Goal: Information Seeking & Learning: Learn about a topic

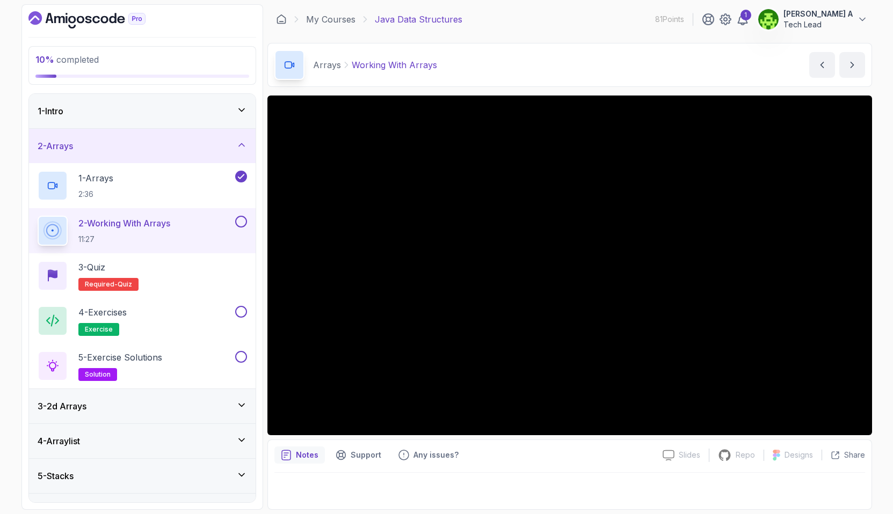
click at [237, 407] on icon at bounding box center [241, 405] width 11 height 11
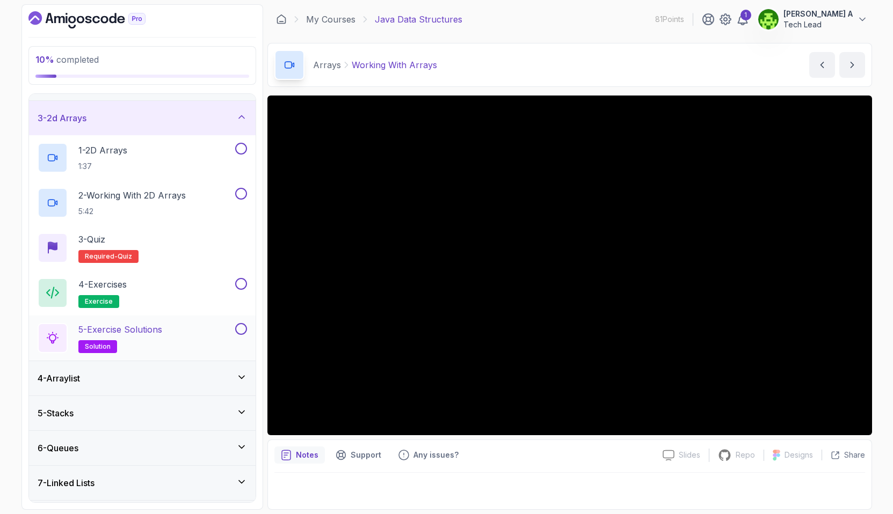
scroll to position [165, 0]
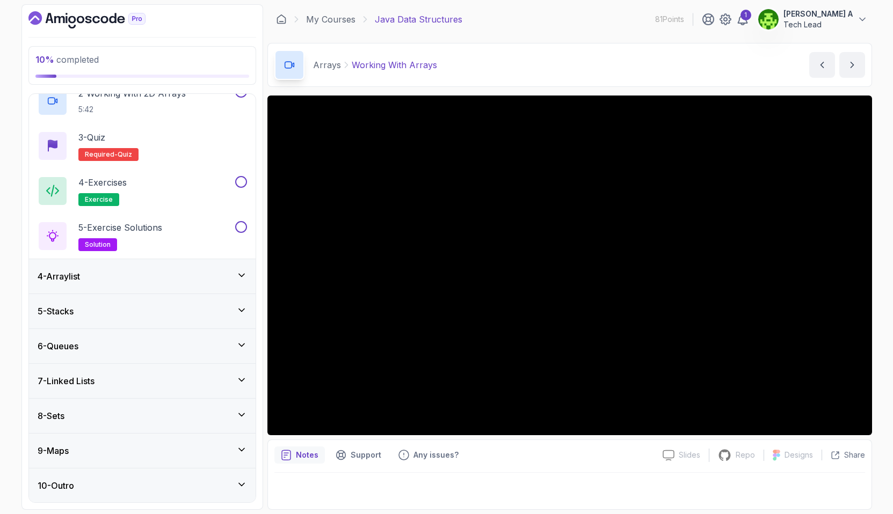
click at [245, 278] on icon at bounding box center [241, 275] width 11 height 11
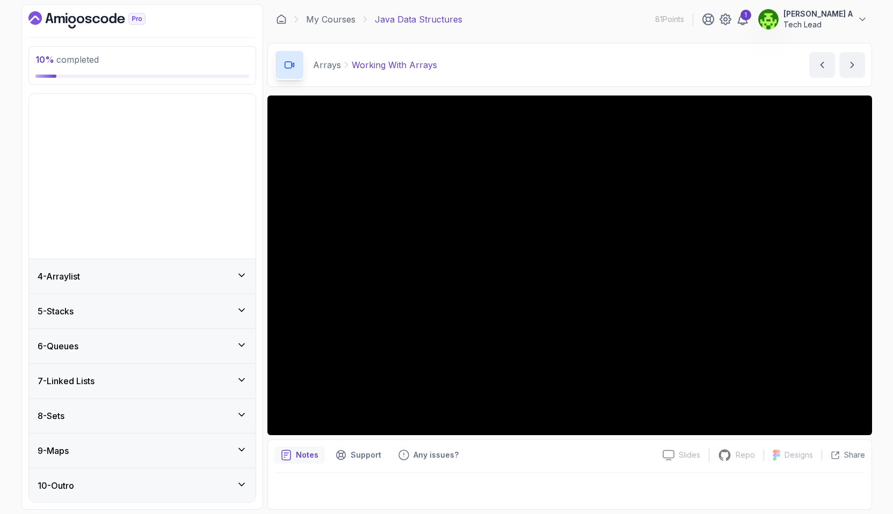
scroll to position [0, 0]
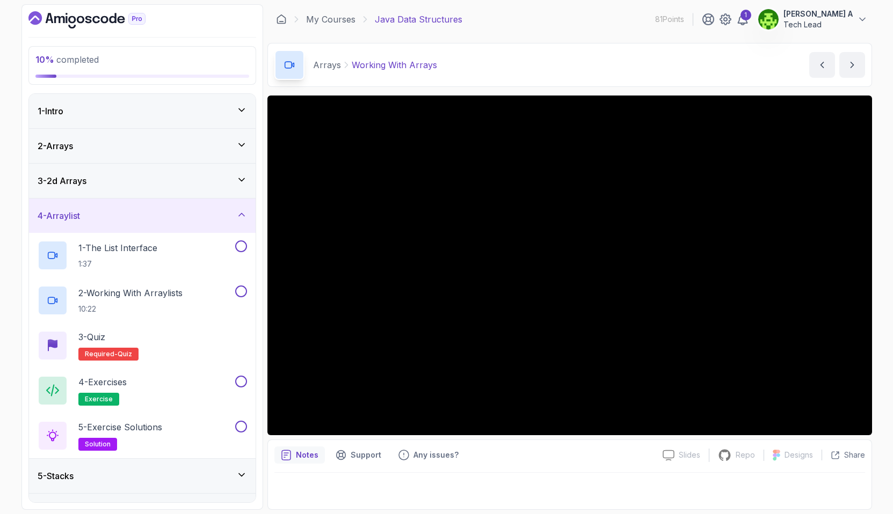
click at [242, 220] on icon at bounding box center [241, 214] width 11 height 11
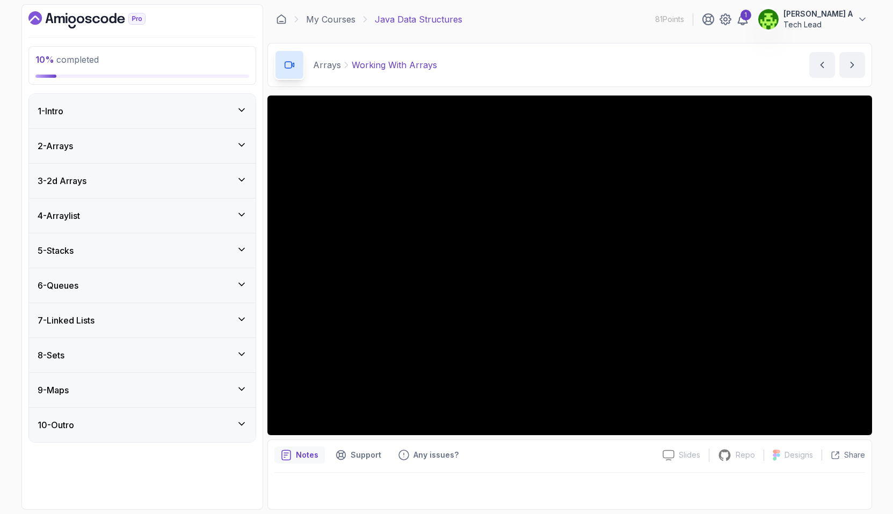
click at [242, 147] on icon at bounding box center [241, 145] width 11 height 11
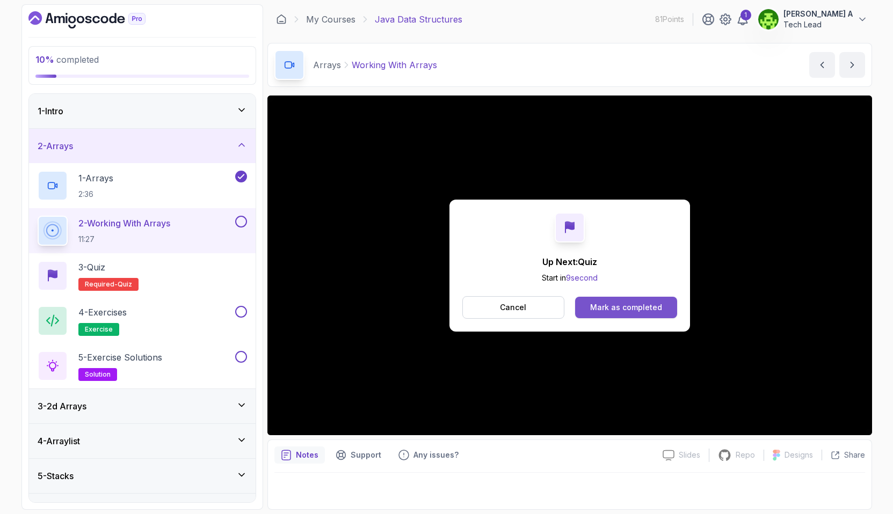
click at [623, 312] on div "Mark as completed" at bounding box center [626, 307] width 72 height 11
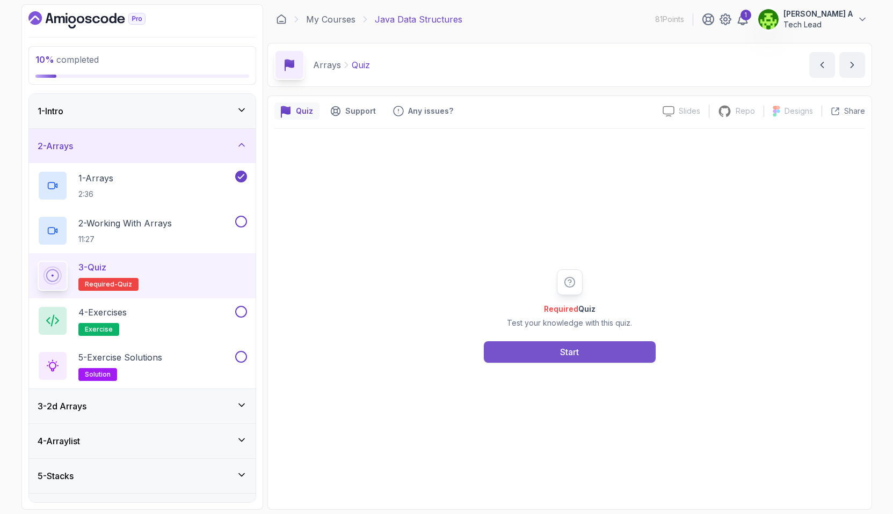
click at [527, 360] on button "Start" at bounding box center [570, 351] width 172 height 21
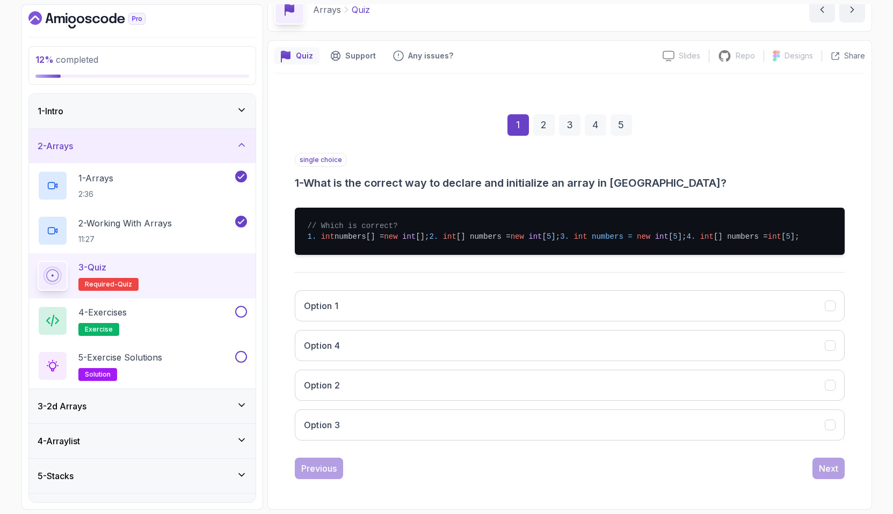
scroll to position [88, 0]
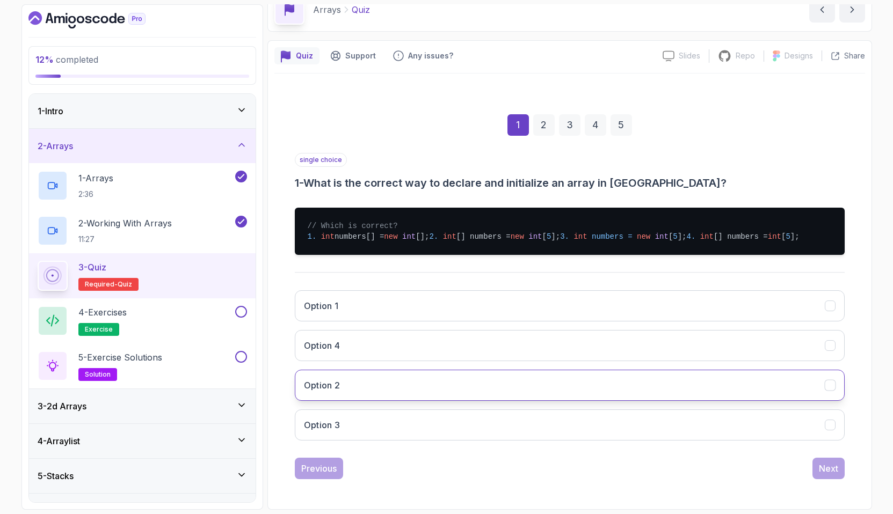
click at [338, 381] on h3 "Option 2" at bounding box center [322, 385] width 37 height 13
click at [825, 471] on div "Next" at bounding box center [828, 468] width 19 height 13
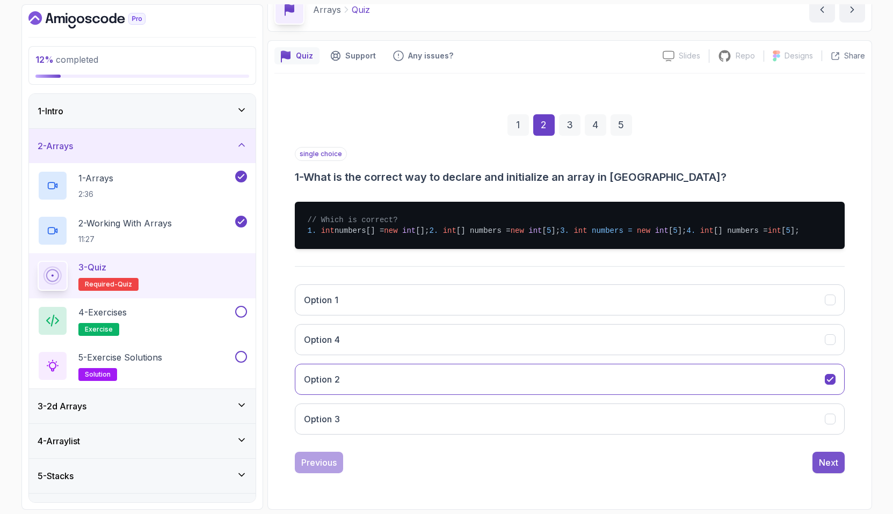
scroll to position [0, 0]
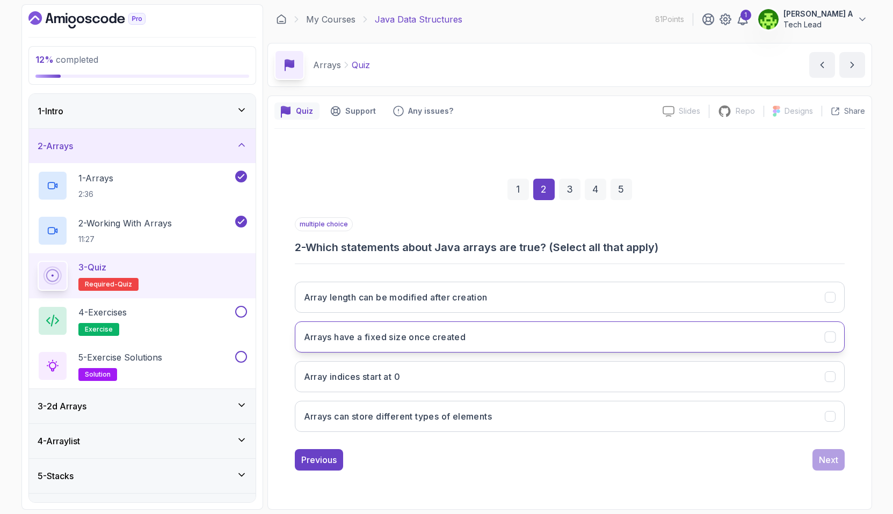
click at [499, 344] on button "Arrays have a fixed size once created" at bounding box center [570, 337] width 550 height 31
click at [828, 461] on div "Next" at bounding box center [828, 460] width 19 height 13
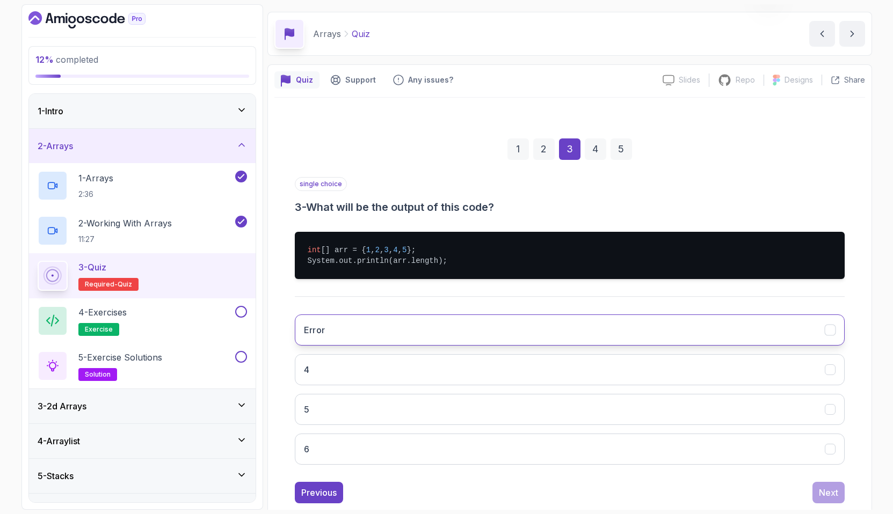
scroll to position [32, 0]
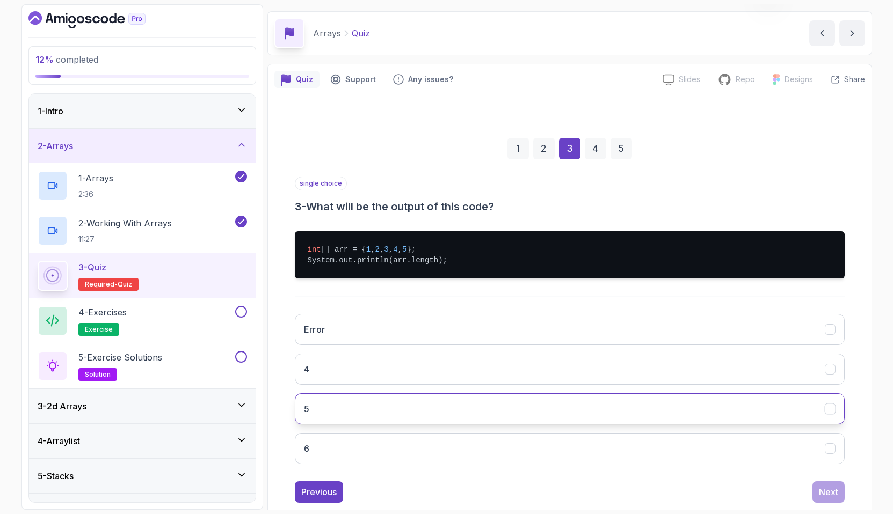
click at [451, 417] on button "5" at bounding box center [570, 409] width 550 height 31
click at [836, 498] on div "Next" at bounding box center [828, 492] width 19 height 13
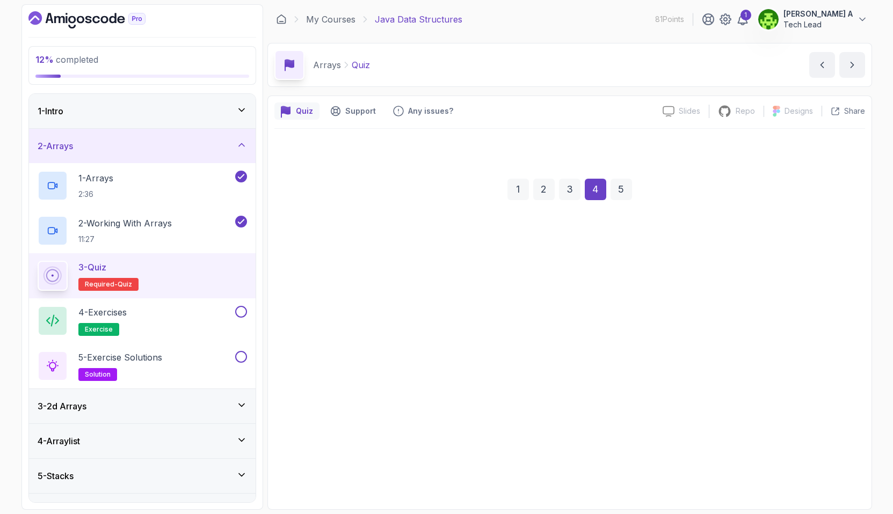
scroll to position [0, 0]
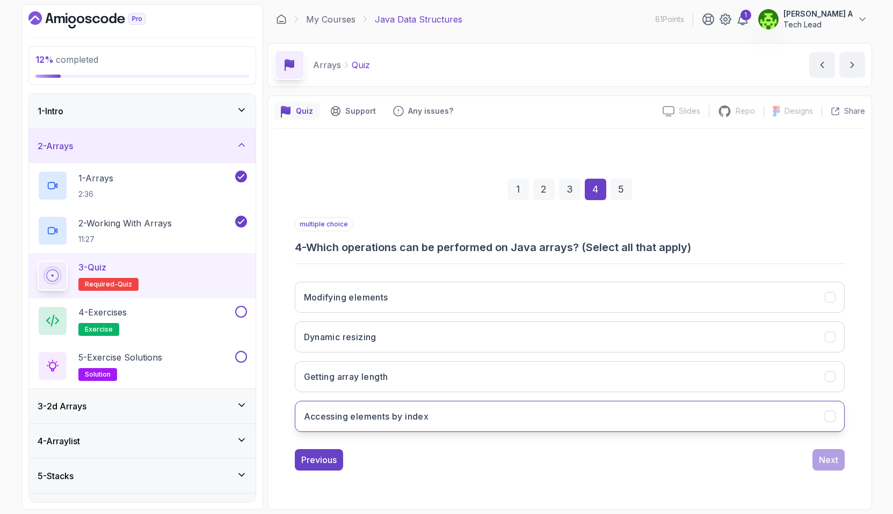
click at [420, 413] on h3 "Accessing elements by index" at bounding box center [366, 416] width 125 height 13
click at [824, 458] on div "Next" at bounding box center [828, 460] width 19 height 13
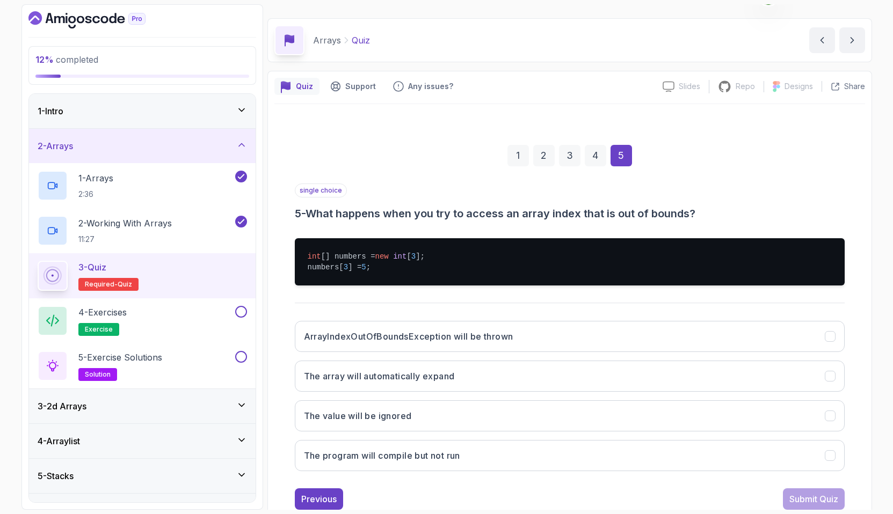
scroll to position [55, 0]
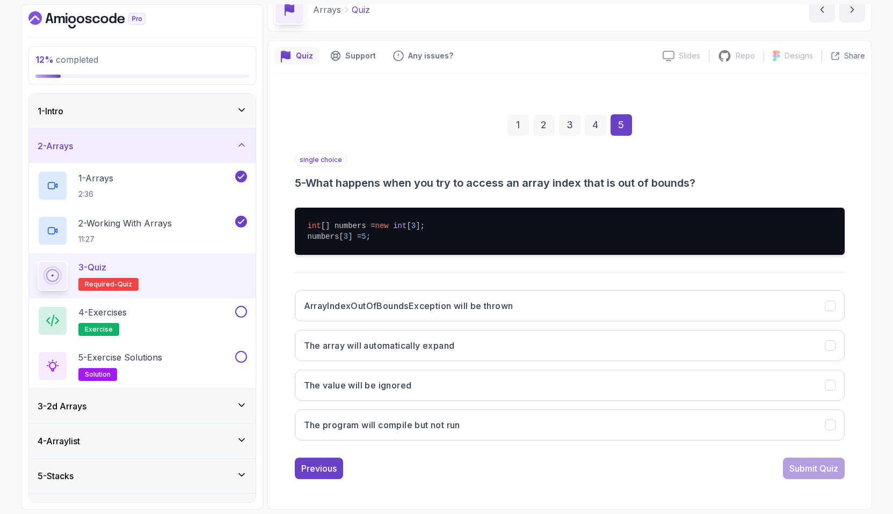
click at [458, 326] on div "ArrayIndexOutOfBoundsException will be thrown The array will automatically expa…" at bounding box center [570, 365] width 550 height 167
click at [462, 314] on button "ArrayIndexOutOfBoundsException will be thrown" at bounding box center [570, 305] width 550 height 31
click at [813, 475] on div "Submit Quiz" at bounding box center [813, 468] width 49 height 13
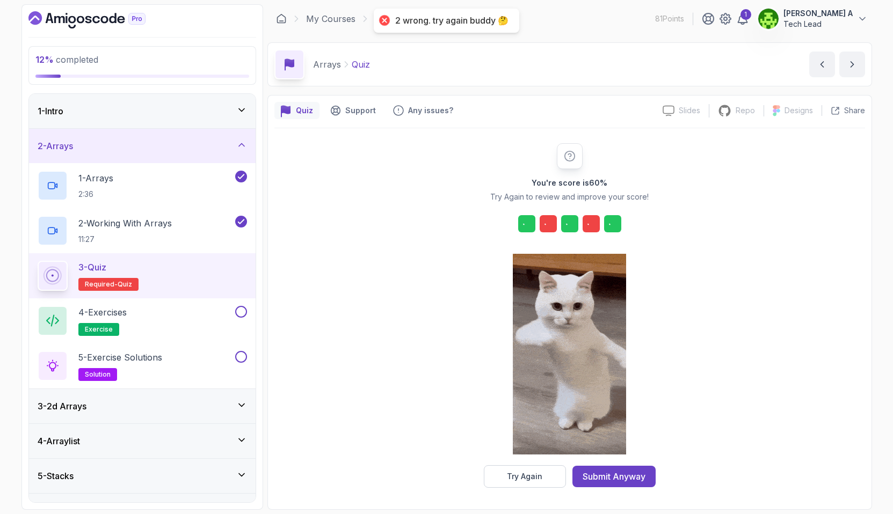
scroll to position [1, 0]
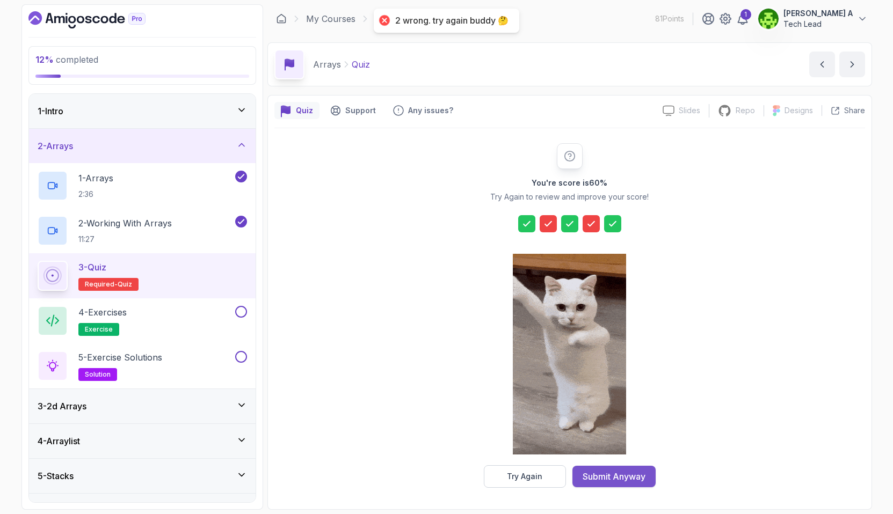
click at [617, 470] on div "Submit Anyway" at bounding box center [613, 476] width 63 height 13
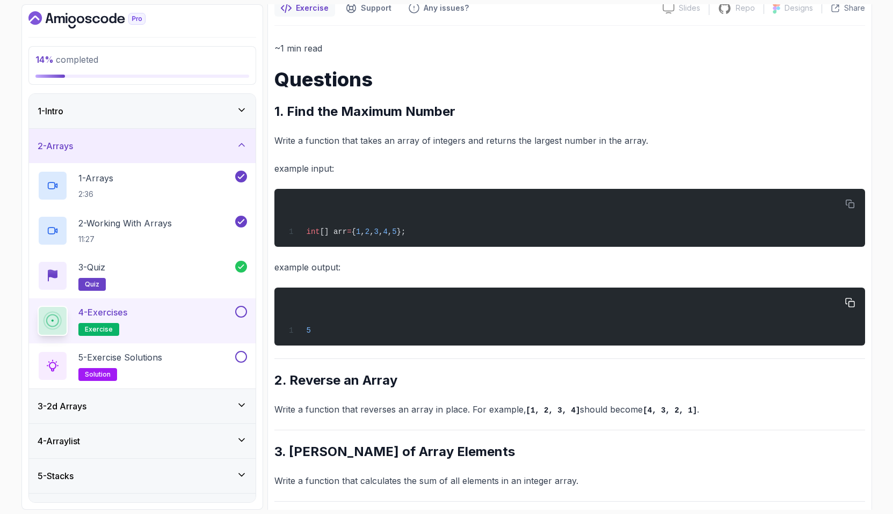
scroll to position [106, 0]
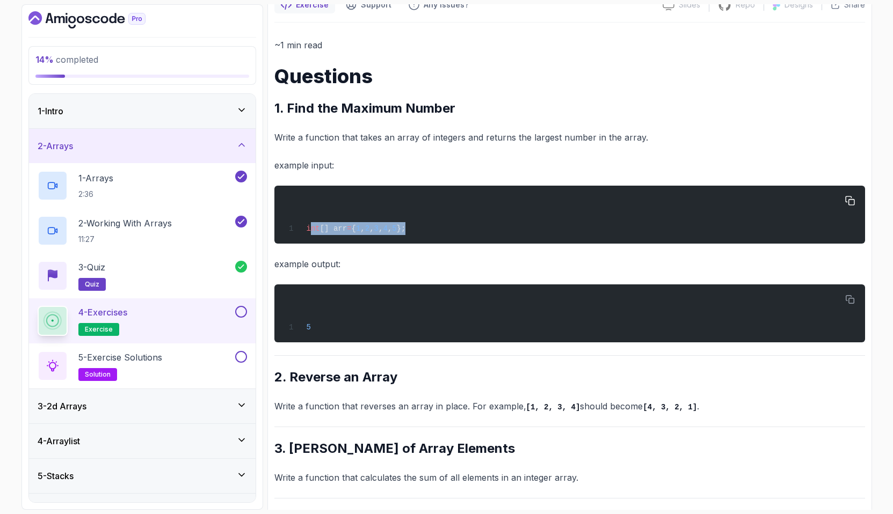
drag, startPoint x: 309, startPoint y: 225, endPoint x: 455, endPoint y: 225, distance: 146.0
click at [455, 225] on div "int [] arr = { 1 , 2 , 3 , 4 , 5 };" at bounding box center [568, 214] width 573 height 45
copy span "nt [] arr = { 1 , 2 , 3 , 4 , 5 };"
drag, startPoint x: 305, startPoint y: 229, endPoint x: 449, endPoint y: 228, distance: 143.3
click at [450, 228] on div "int [] arr = { 1 , 2 , 3 , 4 , 5 };" at bounding box center [568, 214] width 573 height 45
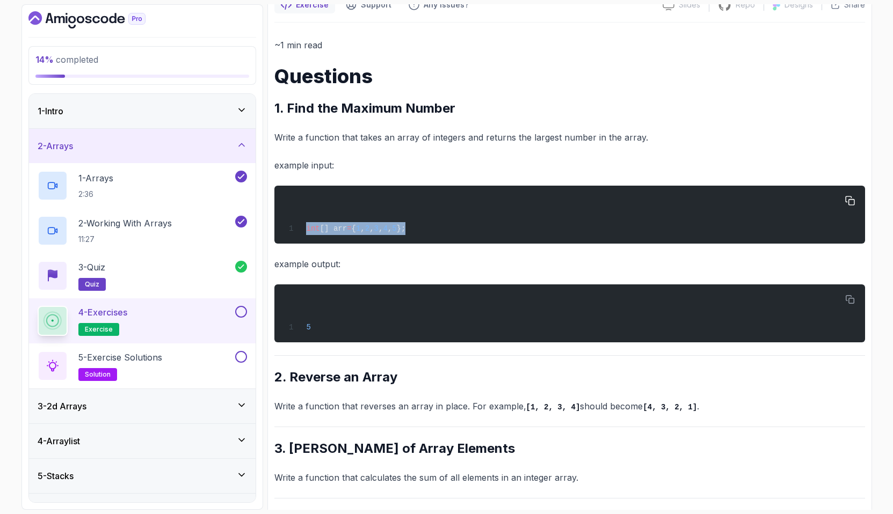
copy span "int [] arr = { 1 , 2 , 3 , 4 , 5 };"
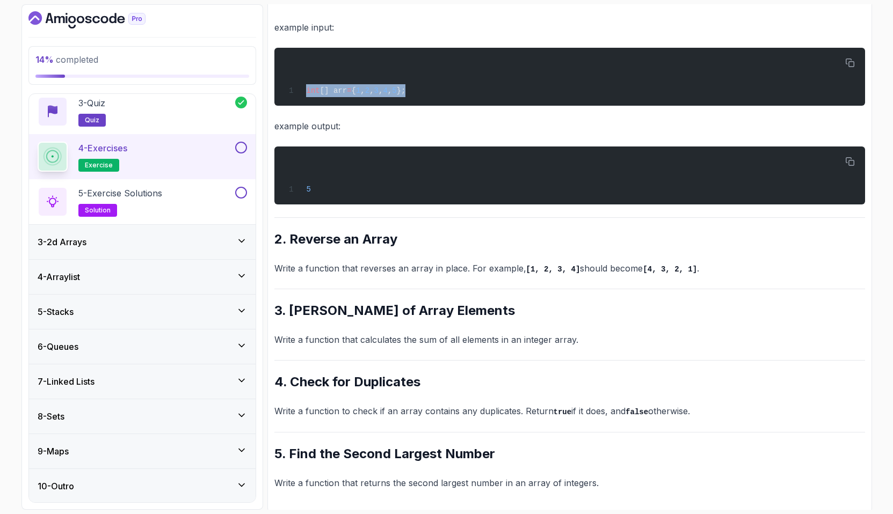
scroll to position [165, 0]
click at [106, 456] on div "9 - Maps" at bounding box center [142, 451] width 209 height 13
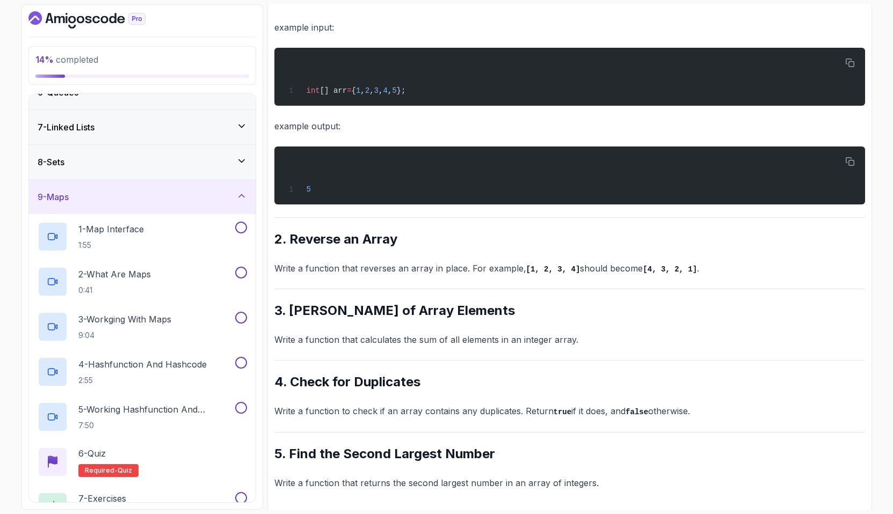
scroll to position [196, 0]
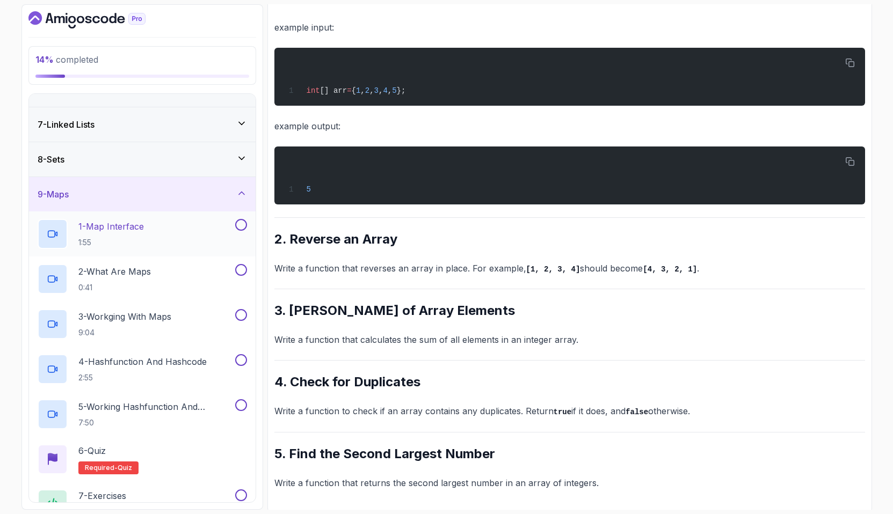
click at [141, 226] on p "1 - Map Interface" at bounding box center [110, 226] width 65 height 13
click at [144, 238] on p "1:55" at bounding box center [110, 242] width 65 height 11
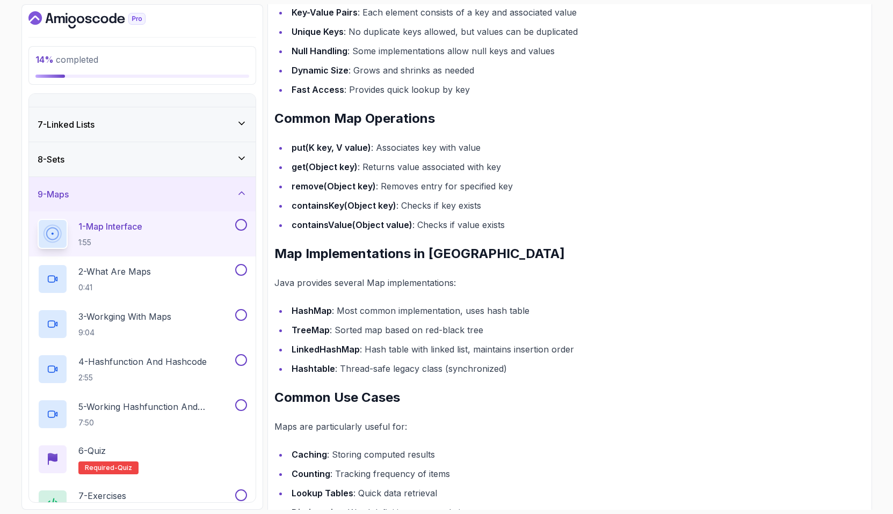
scroll to position [664, 0]
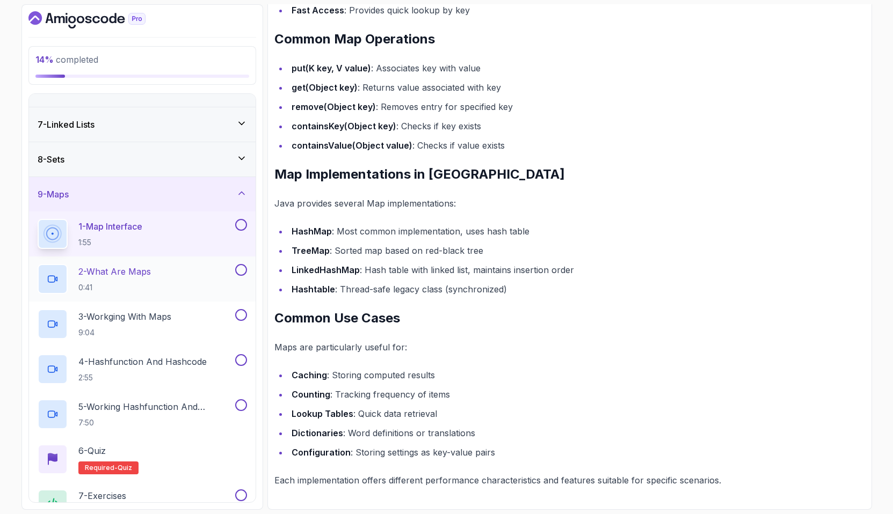
click at [145, 278] on h2 "2 - What Are Maps 0:41" at bounding box center [114, 279] width 72 height 28
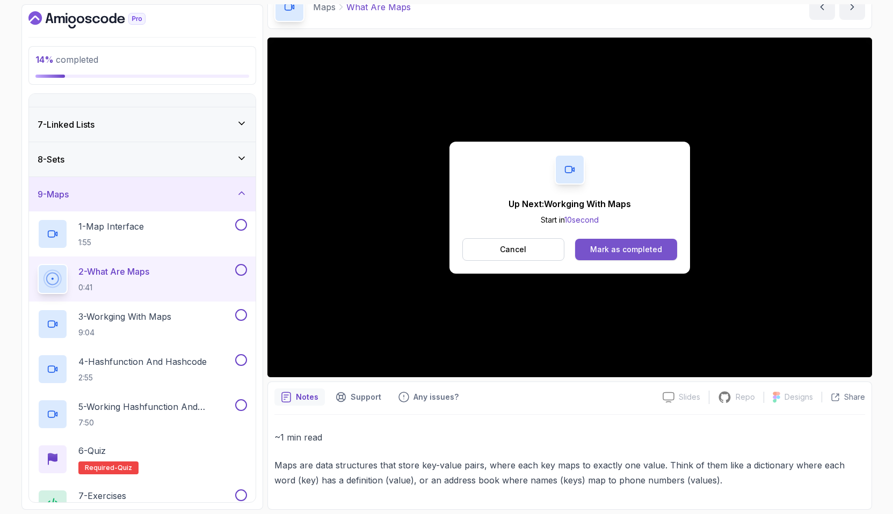
click at [646, 251] on div "Mark as completed" at bounding box center [626, 249] width 72 height 11
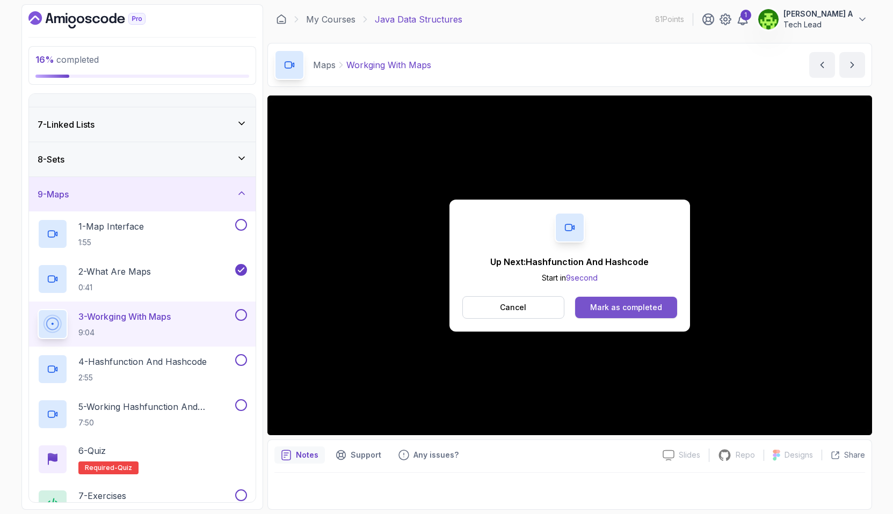
click at [611, 309] on div "Mark as completed" at bounding box center [626, 307] width 72 height 11
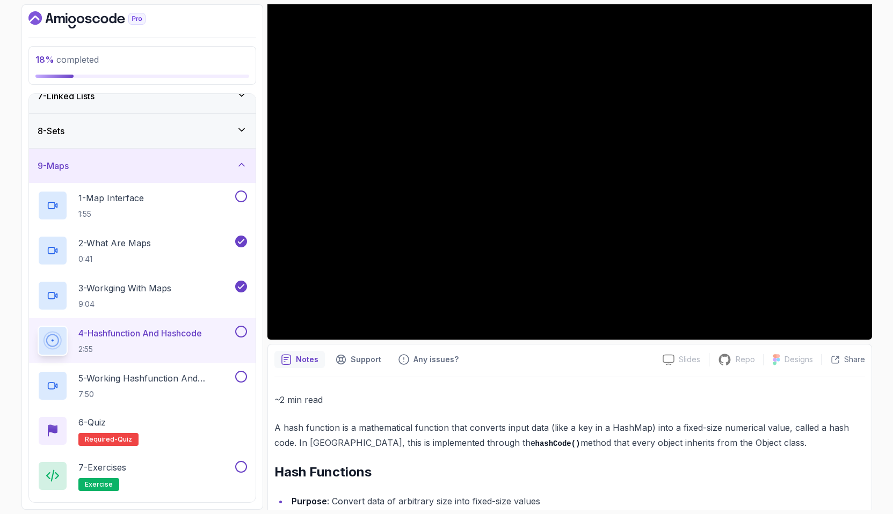
scroll to position [96, 0]
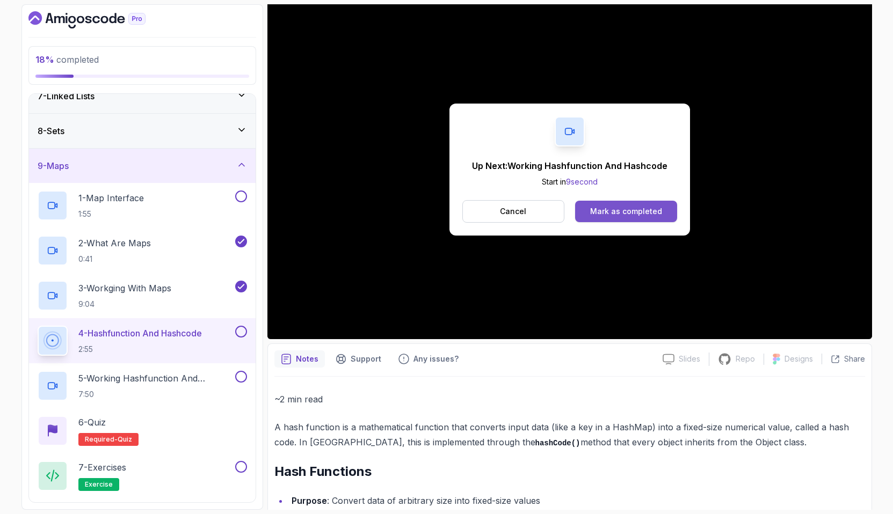
click at [617, 209] on div "Mark as completed" at bounding box center [626, 211] width 72 height 11
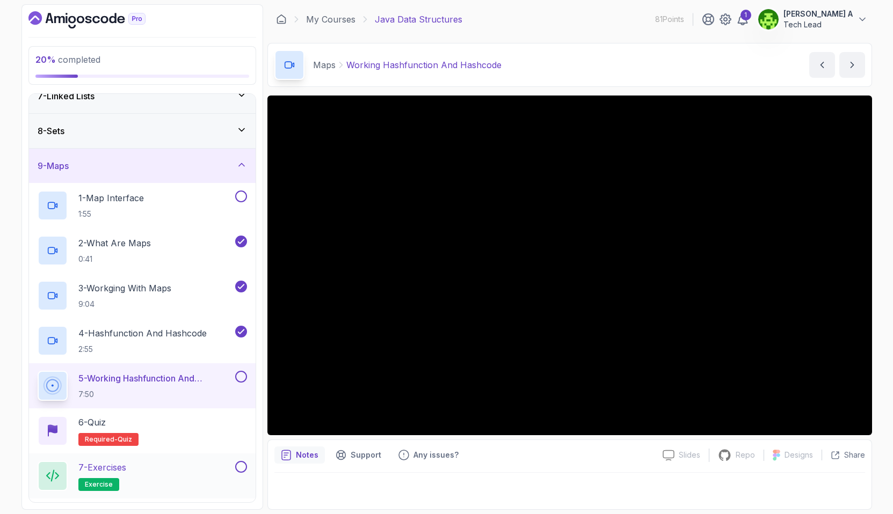
scroll to position [300, 0]
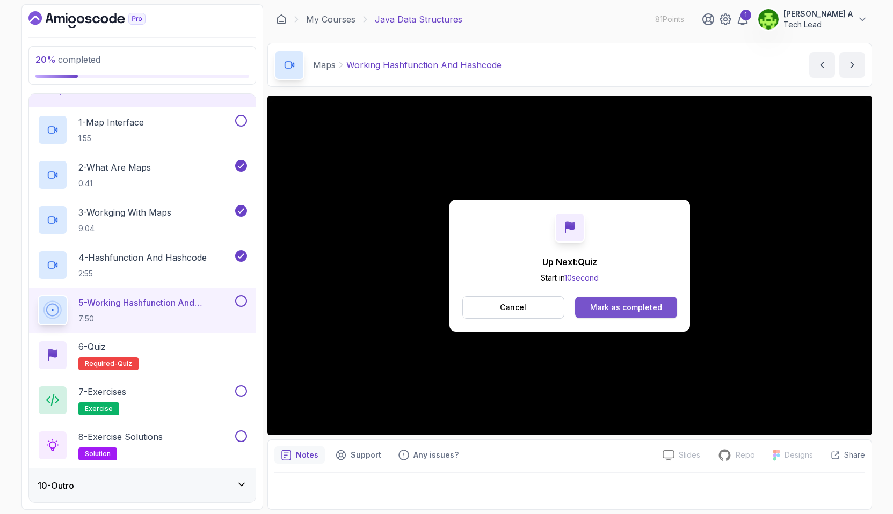
click at [633, 301] on button "Mark as completed" at bounding box center [625, 307] width 101 height 21
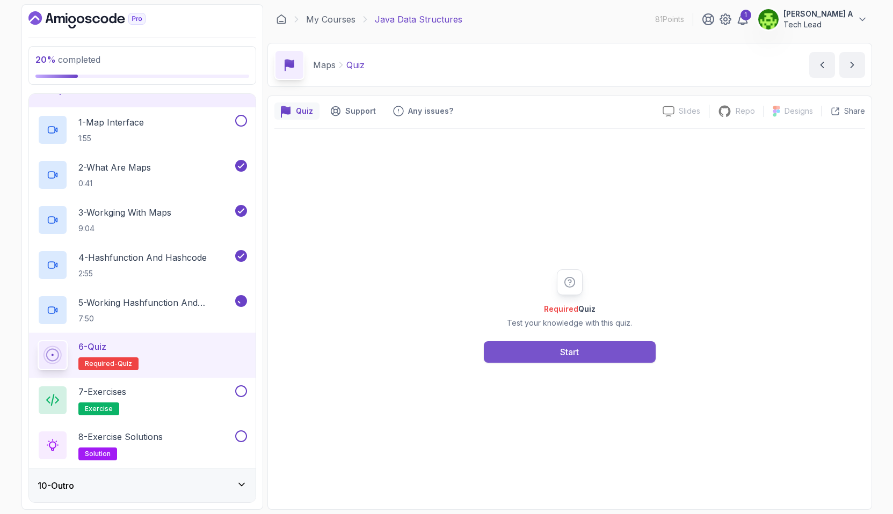
click at [598, 349] on button "Start" at bounding box center [570, 351] width 172 height 21
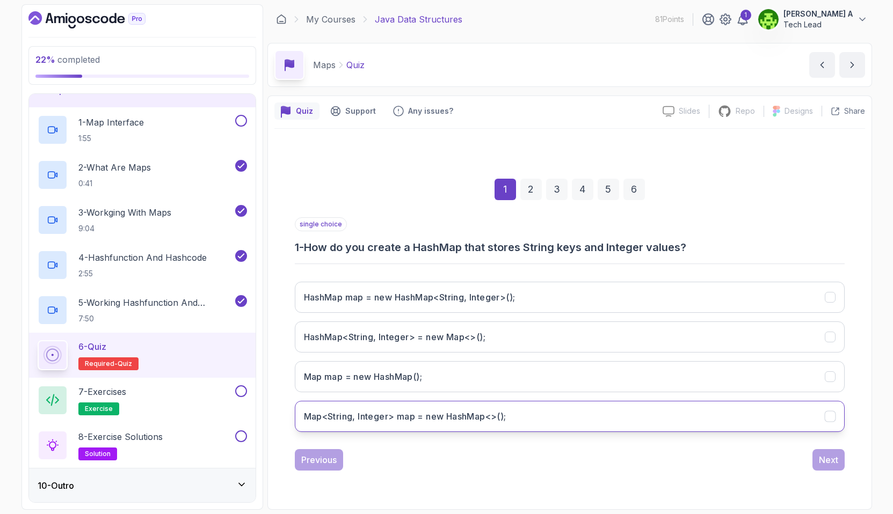
click at [452, 411] on h3 "Map<String, Integer> map = new HashMap<>();" at bounding box center [405, 416] width 202 height 13
click at [828, 453] on button "Next" at bounding box center [828, 459] width 32 height 21
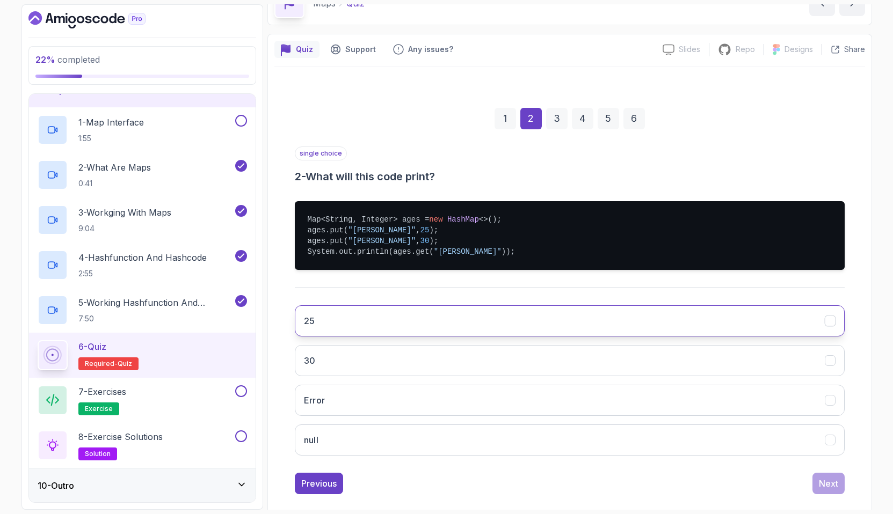
scroll to position [51, 0]
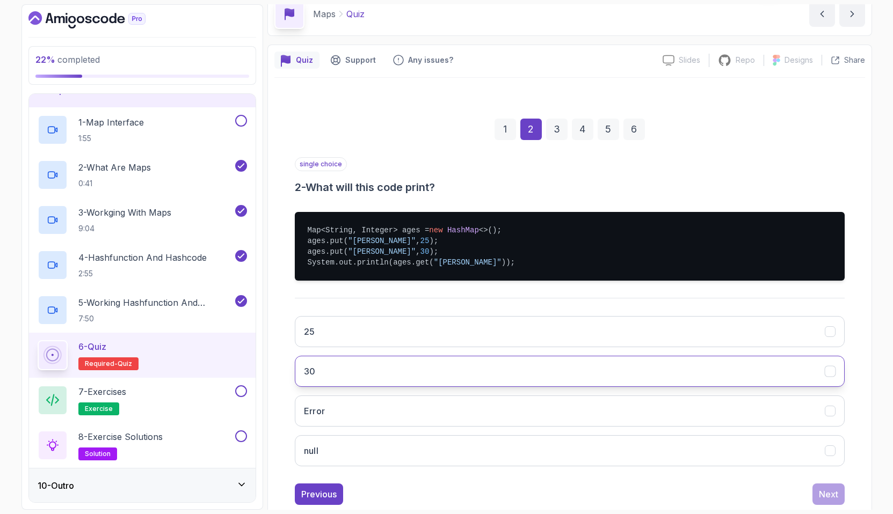
click at [392, 385] on button "30" at bounding box center [570, 371] width 550 height 31
click at [824, 491] on div "Next" at bounding box center [828, 494] width 19 height 13
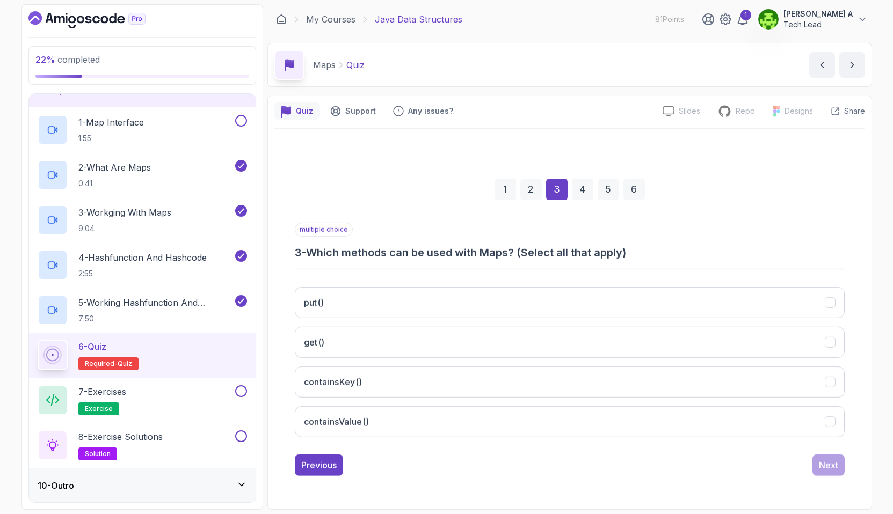
scroll to position [0, 0]
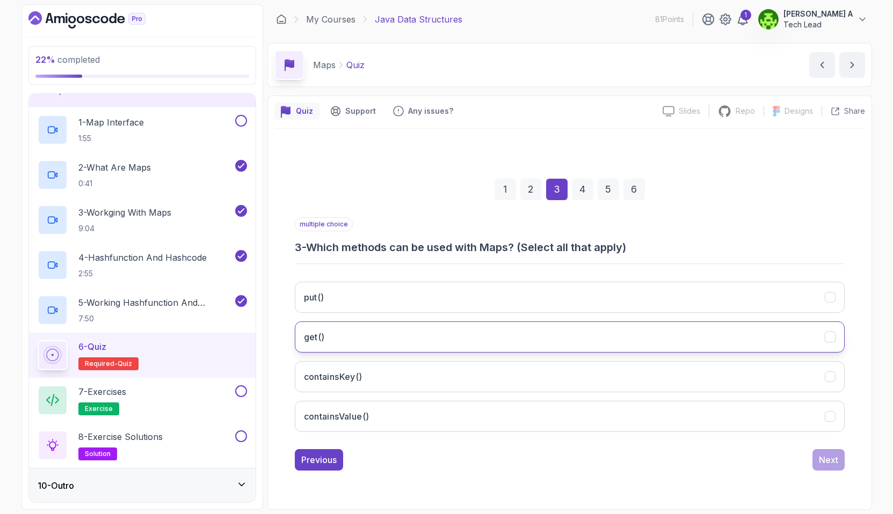
click at [391, 346] on button "get()" at bounding box center [570, 337] width 550 height 31
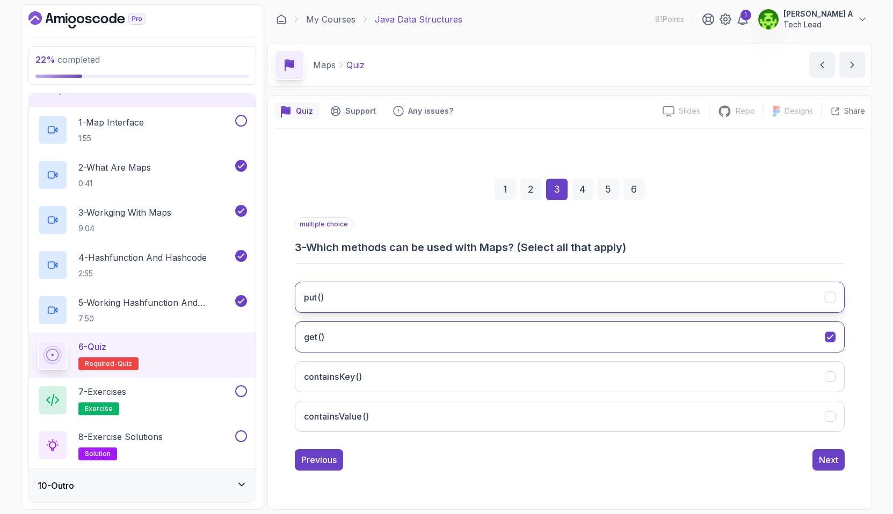
click at [388, 296] on button "put()" at bounding box center [570, 297] width 550 height 31
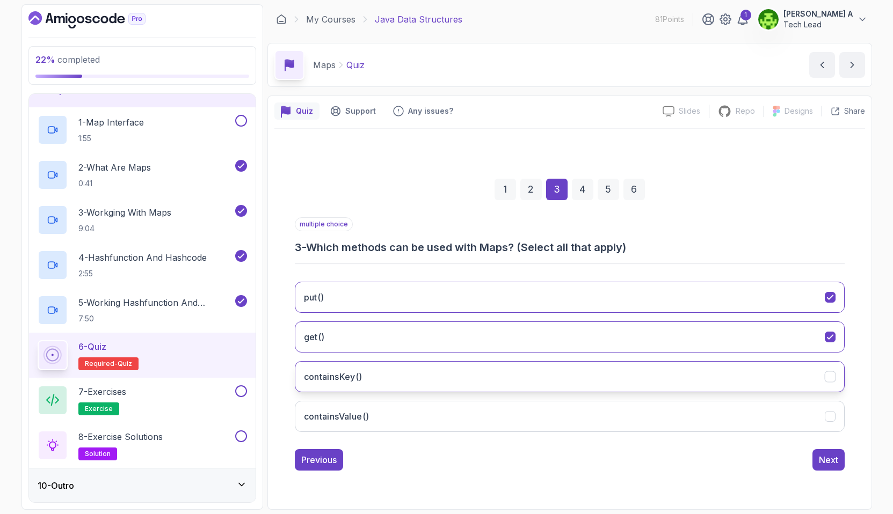
click at [416, 367] on button "containsKey()" at bounding box center [570, 376] width 550 height 31
click at [824, 459] on div "Next" at bounding box center [828, 460] width 19 height 13
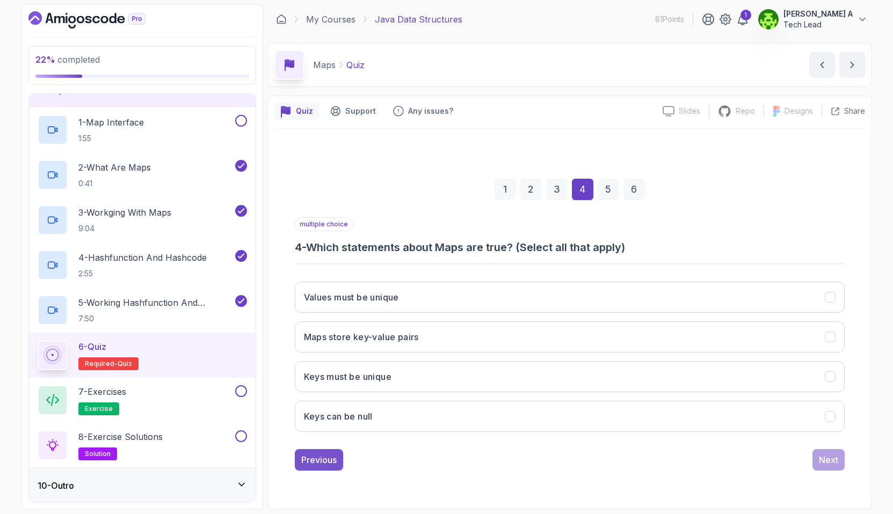
click at [315, 467] on button "Previous" at bounding box center [319, 459] width 48 height 21
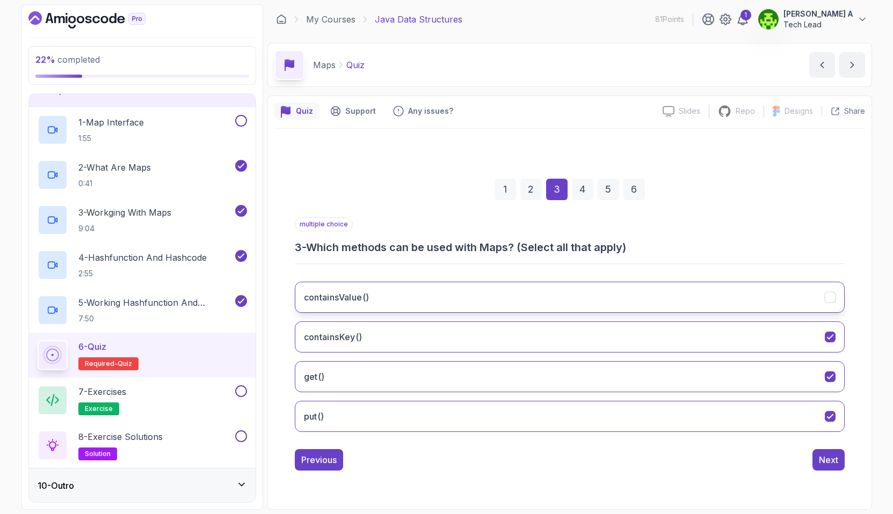
click at [523, 289] on button "containsValue()" at bounding box center [570, 297] width 550 height 31
click at [824, 458] on div "Next" at bounding box center [828, 460] width 19 height 13
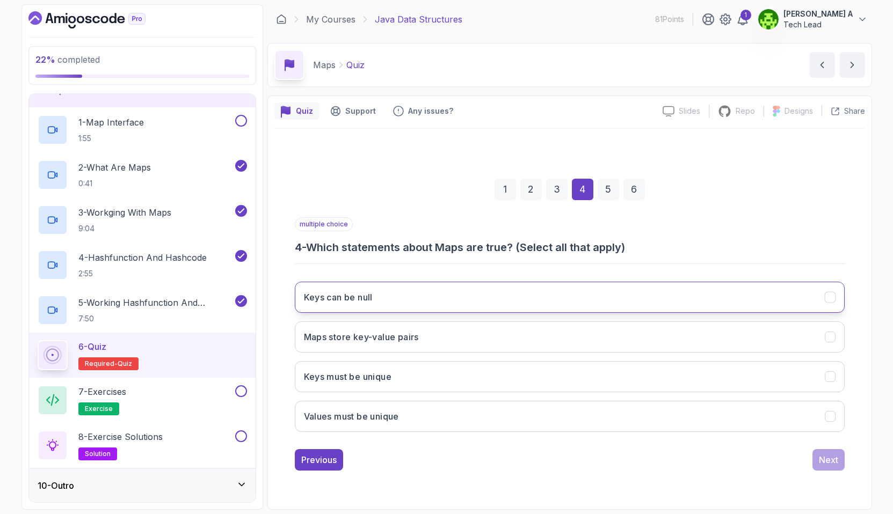
click at [447, 302] on button "Keys can be null" at bounding box center [570, 297] width 550 height 31
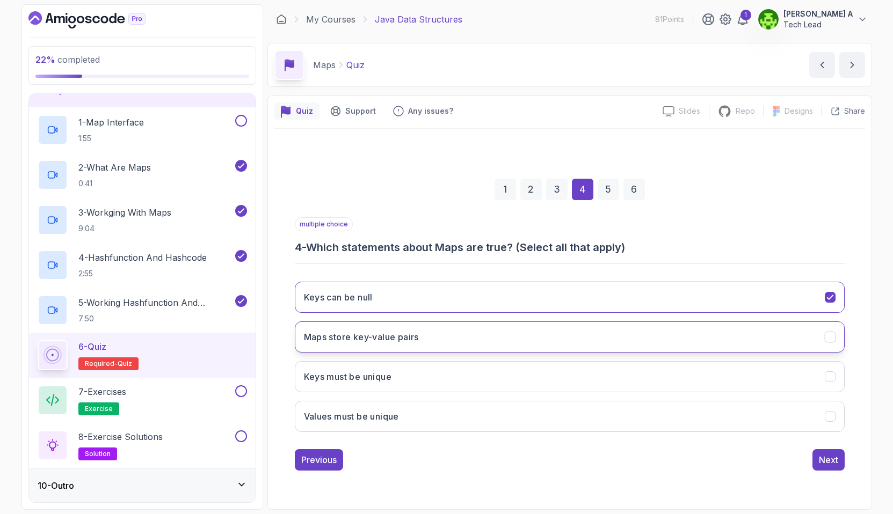
click at [449, 334] on button "Maps store key-value pairs" at bounding box center [570, 337] width 550 height 31
click at [439, 376] on button "Keys must be unique" at bounding box center [570, 376] width 550 height 31
click at [834, 461] on div "Next" at bounding box center [828, 460] width 19 height 13
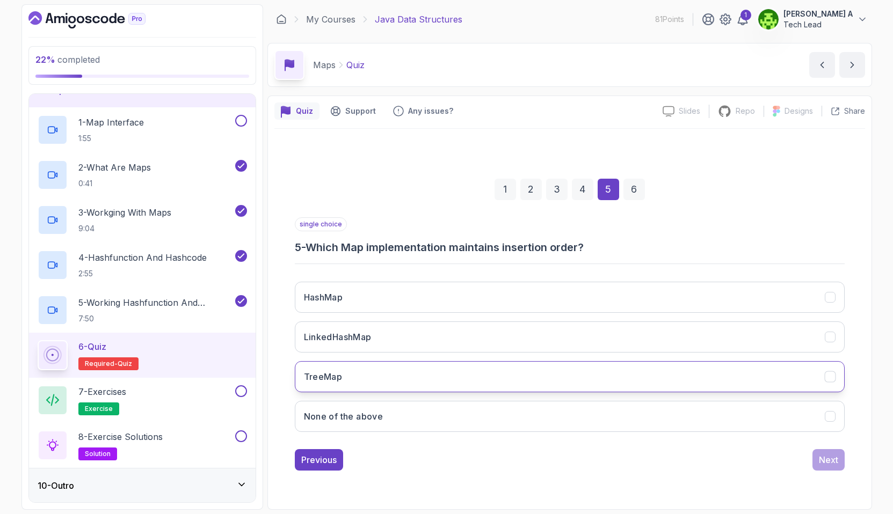
click at [345, 382] on button "TreeMap" at bounding box center [570, 376] width 550 height 31
click at [827, 464] on div "Next" at bounding box center [828, 460] width 19 height 13
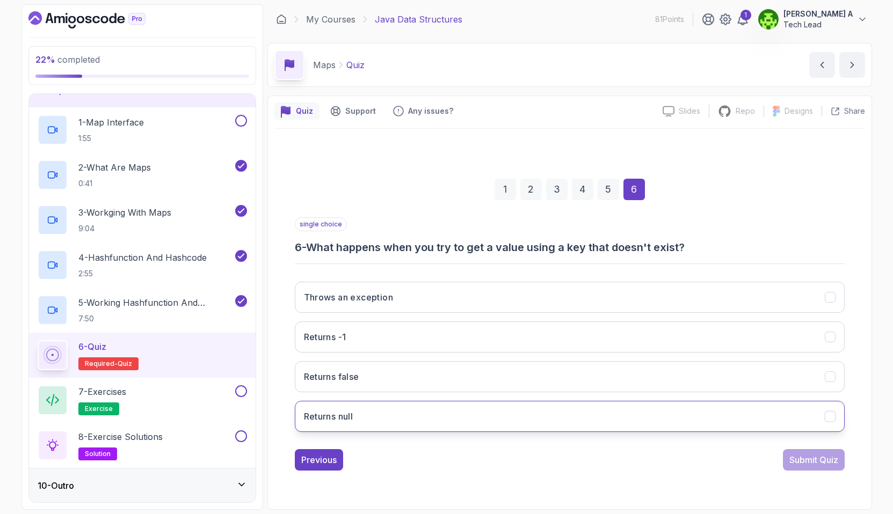
click at [441, 411] on button "Returns null" at bounding box center [570, 416] width 550 height 31
click at [830, 418] on icon "Returns null" at bounding box center [830, 416] width 10 height 10
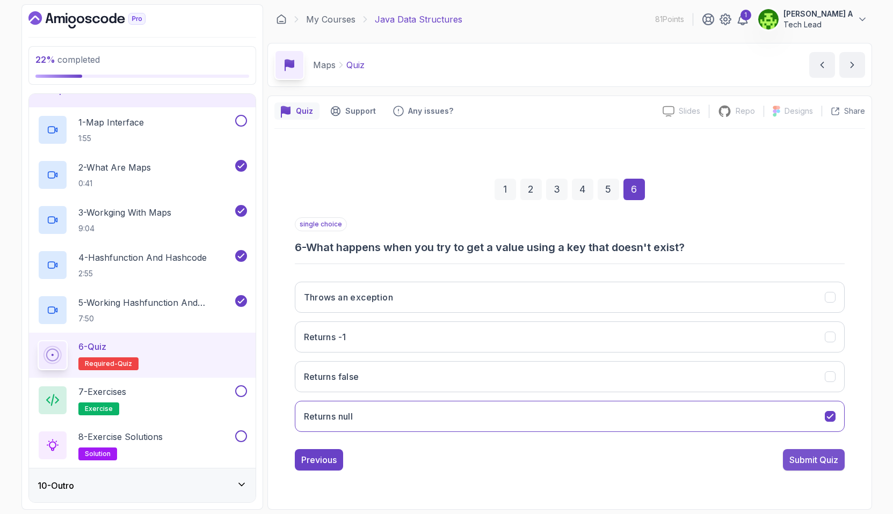
click at [806, 456] on div "Submit Quiz" at bounding box center [813, 460] width 49 height 13
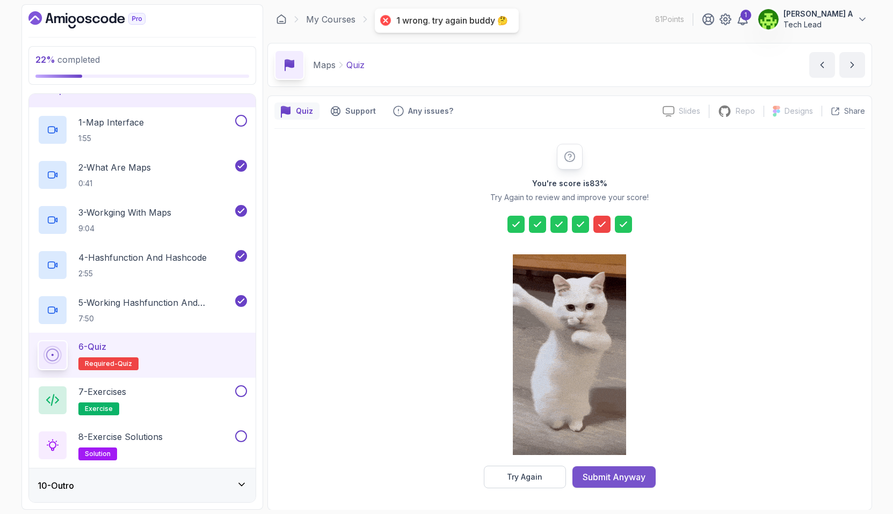
click at [629, 481] on div "Submit Anyway" at bounding box center [613, 477] width 63 height 13
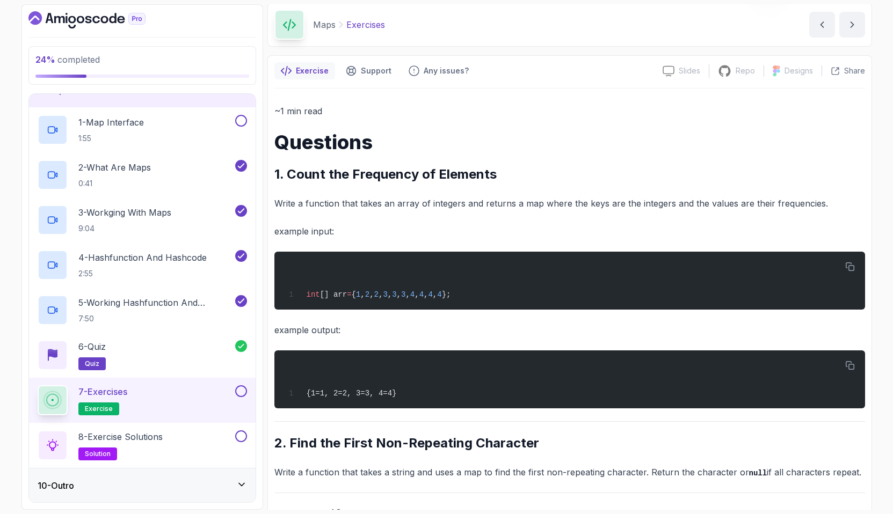
scroll to position [191, 0]
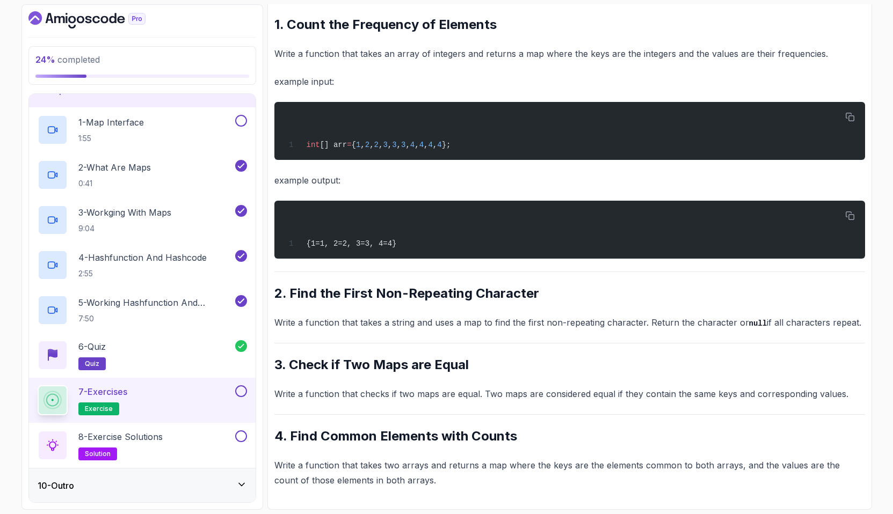
click at [180, 402] on div "7 - Exercises exercise" at bounding box center [135, 400] width 195 height 30
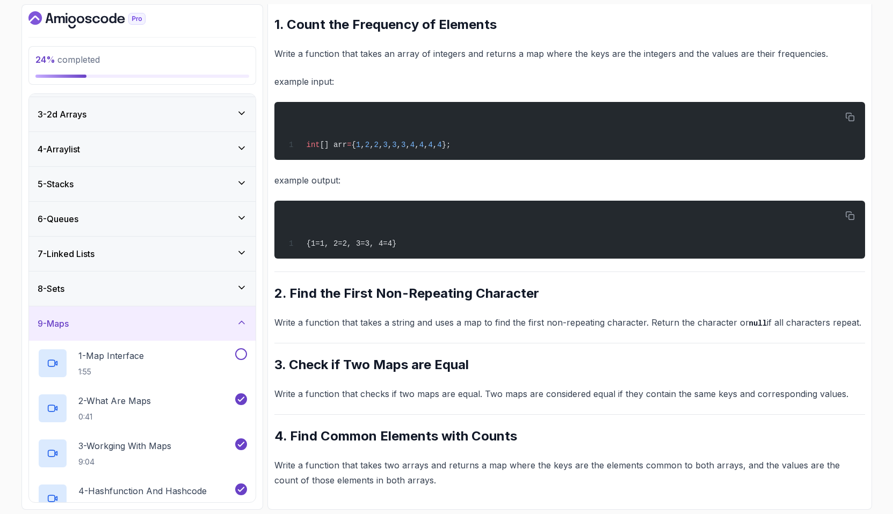
scroll to position [51, 0]
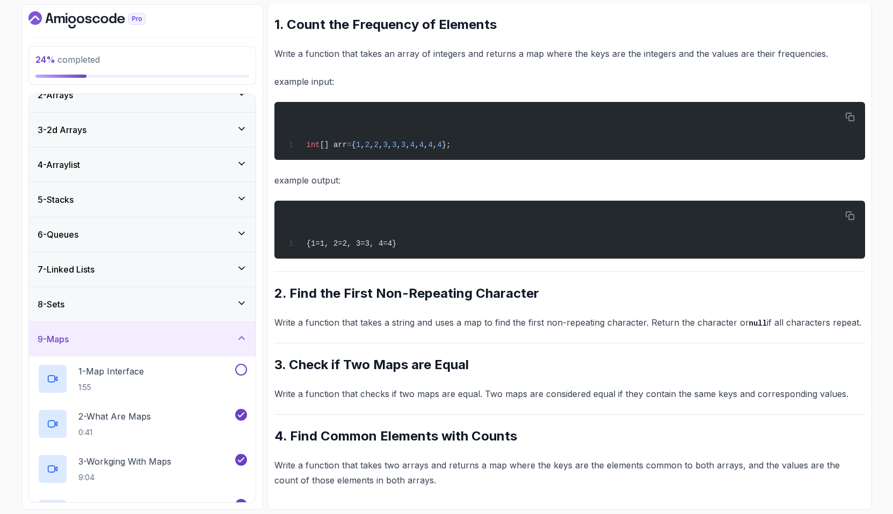
click at [158, 302] on div "8 - Sets" at bounding box center [142, 304] width 209 height 13
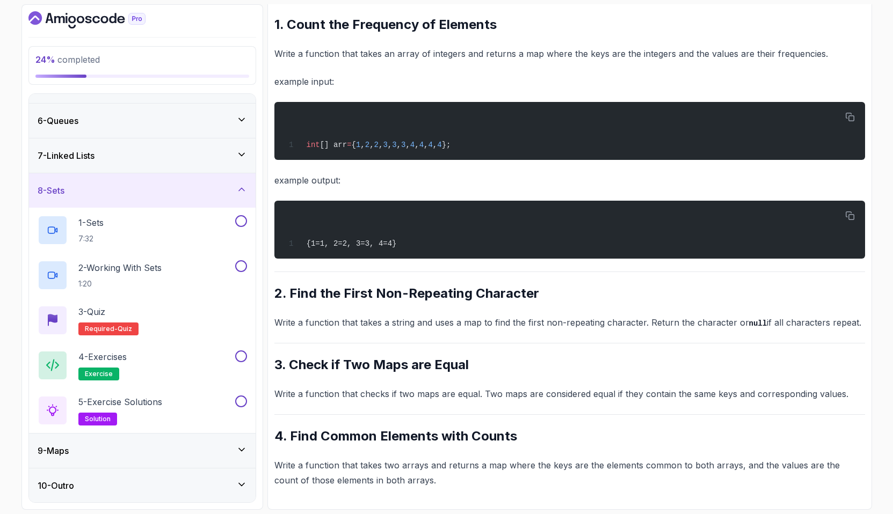
scroll to position [145, 0]
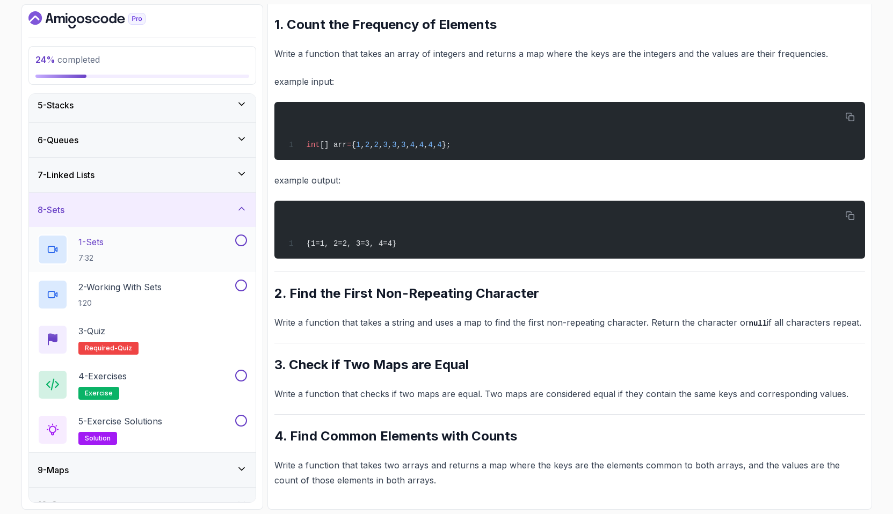
click at [171, 247] on div "1 - Sets 7:32" at bounding box center [135, 250] width 195 height 30
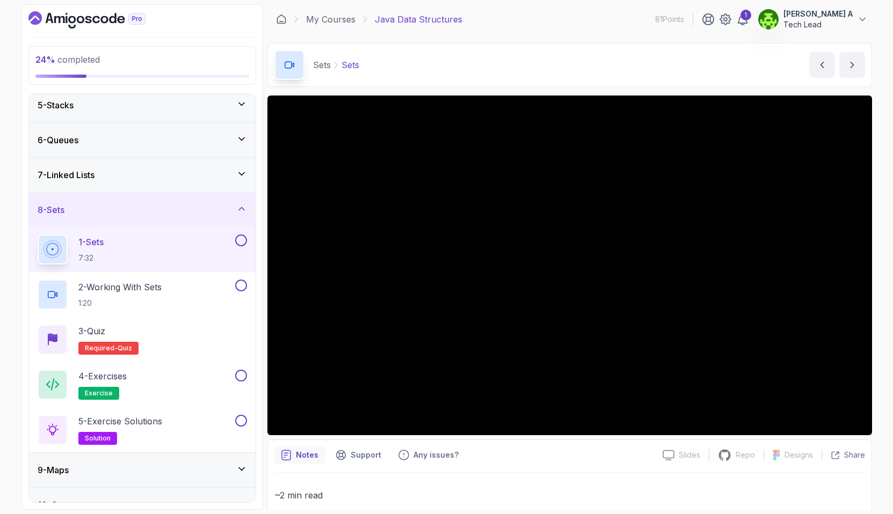
click at [38, 235] on button "1 - Sets 7:32" at bounding box center [142, 250] width 209 height 30
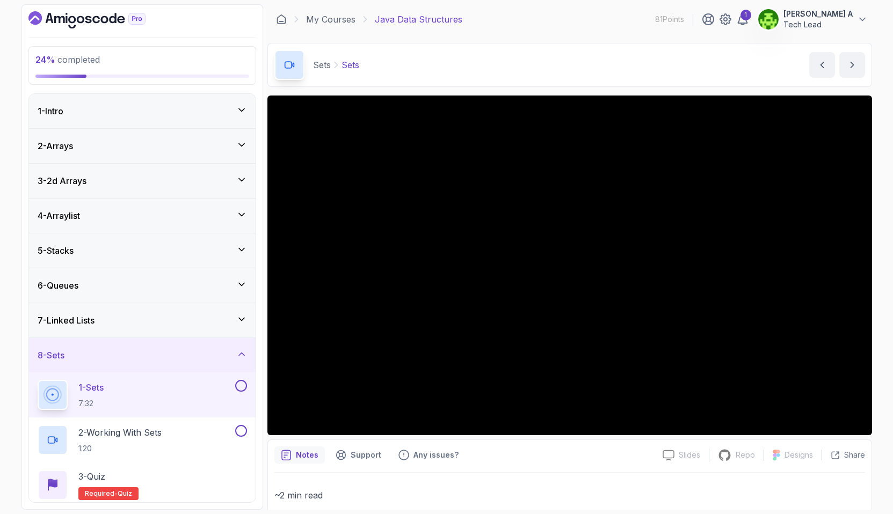
click at [238, 215] on icon at bounding box center [241, 214] width 11 height 11
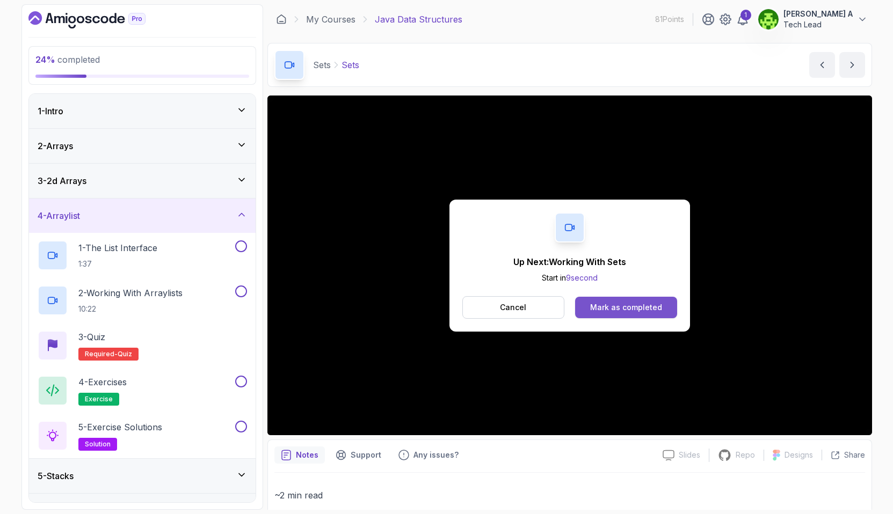
click at [647, 312] on button "Mark as completed" at bounding box center [625, 307] width 101 height 21
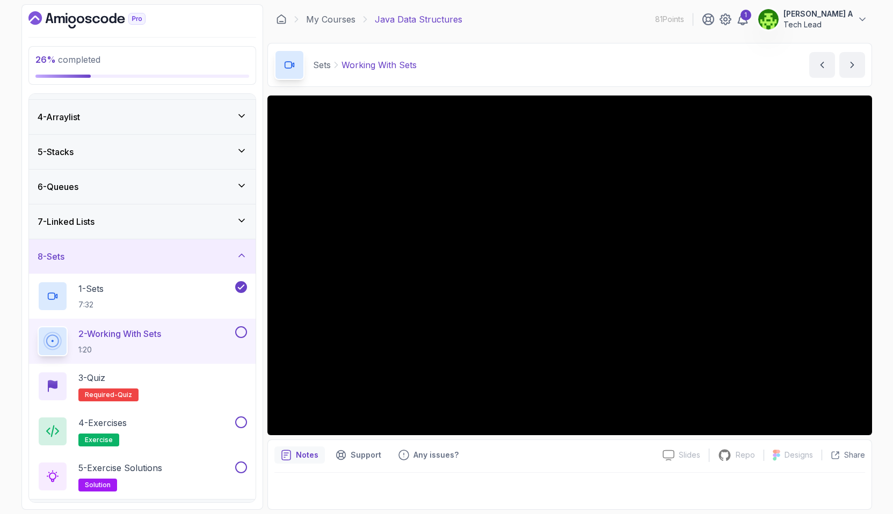
scroll to position [100, 0]
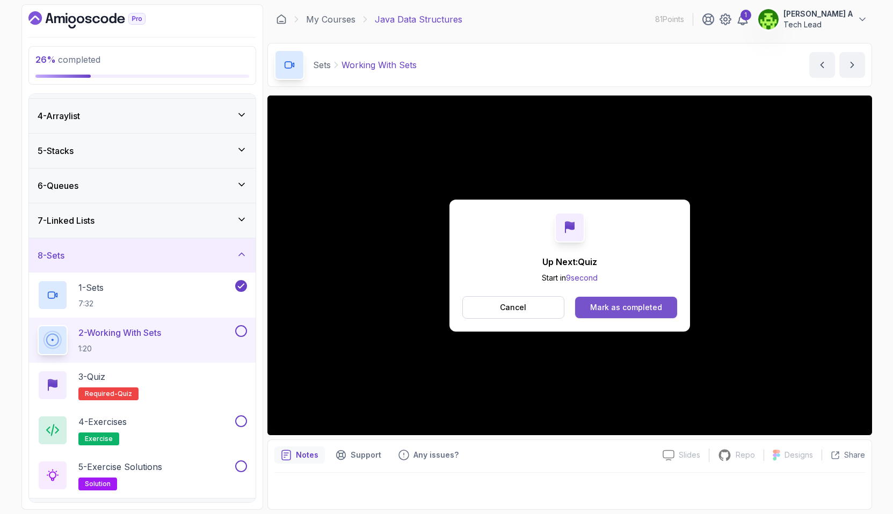
click at [626, 304] on div "Mark as completed" at bounding box center [626, 307] width 72 height 11
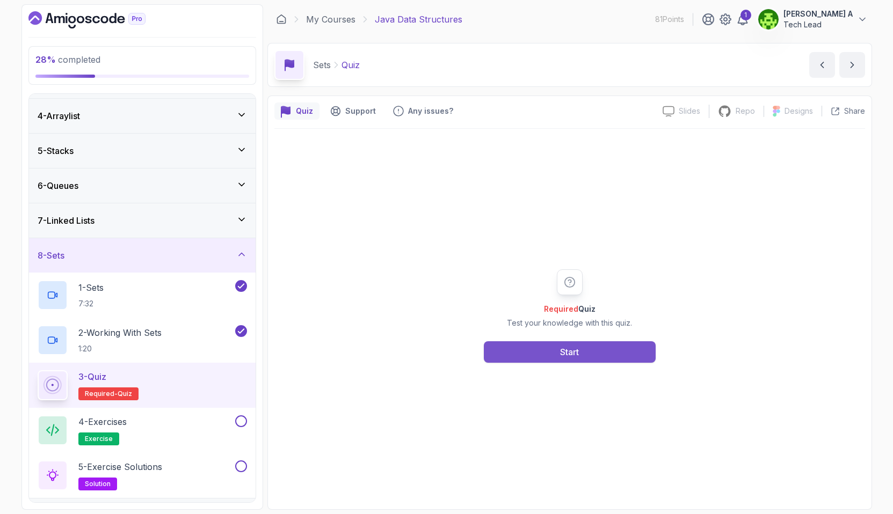
click at [577, 352] on div "Start" at bounding box center [569, 352] width 19 height 13
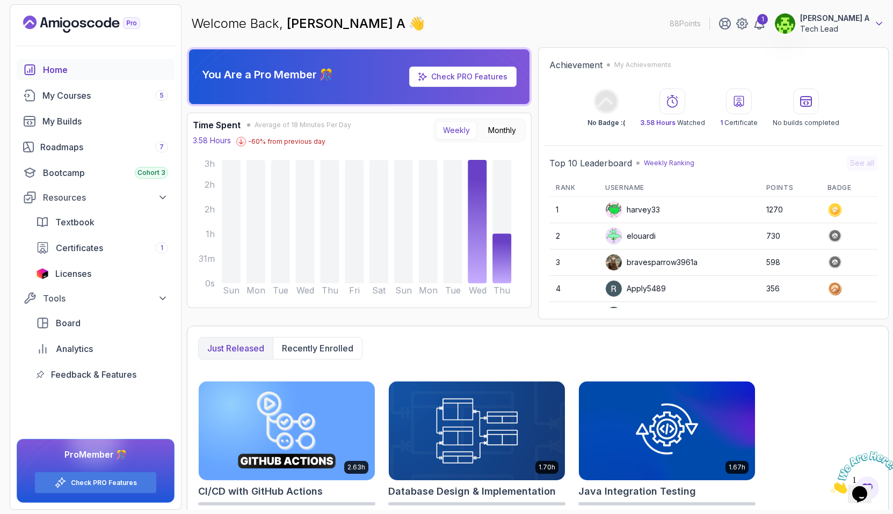
click at [877, 26] on icon at bounding box center [878, 23] width 11 height 11
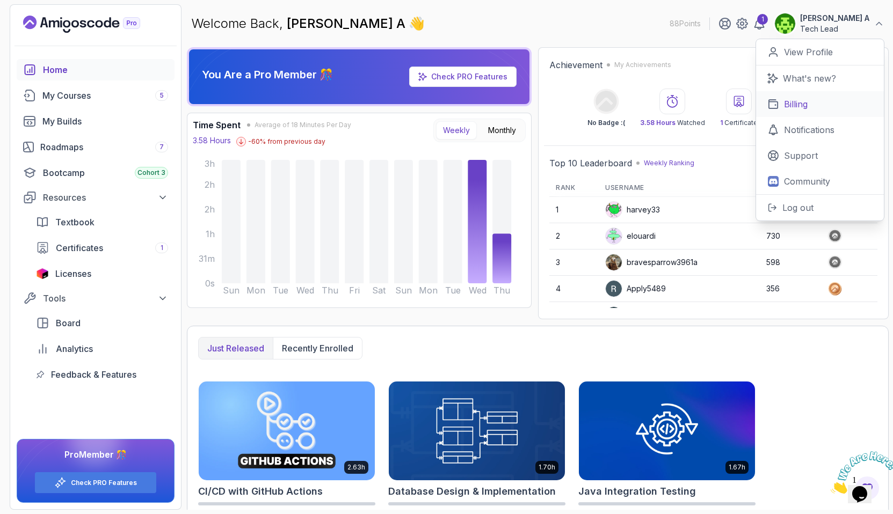
click at [812, 114] on link "Billing" at bounding box center [820, 104] width 128 height 26
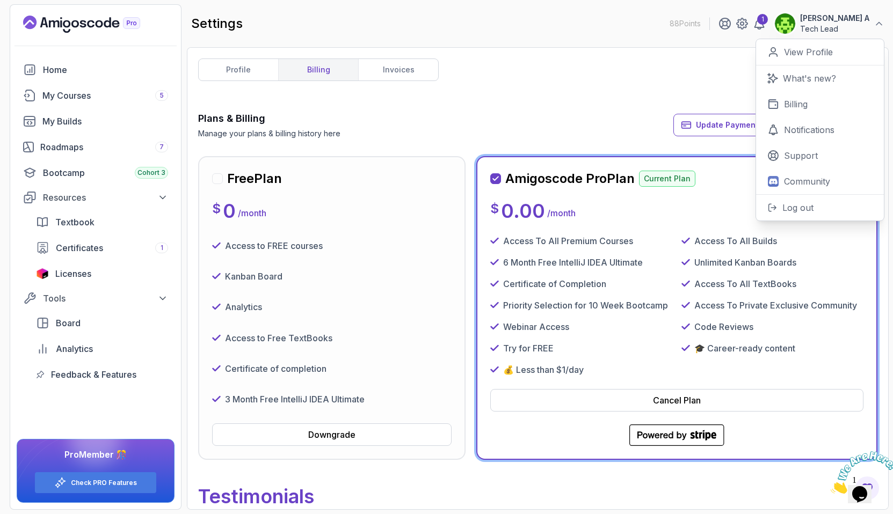
click at [624, 114] on div "Plans & Billing Manage your plans & billing history here Update Payment Details…" at bounding box center [537, 125] width 679 height 28
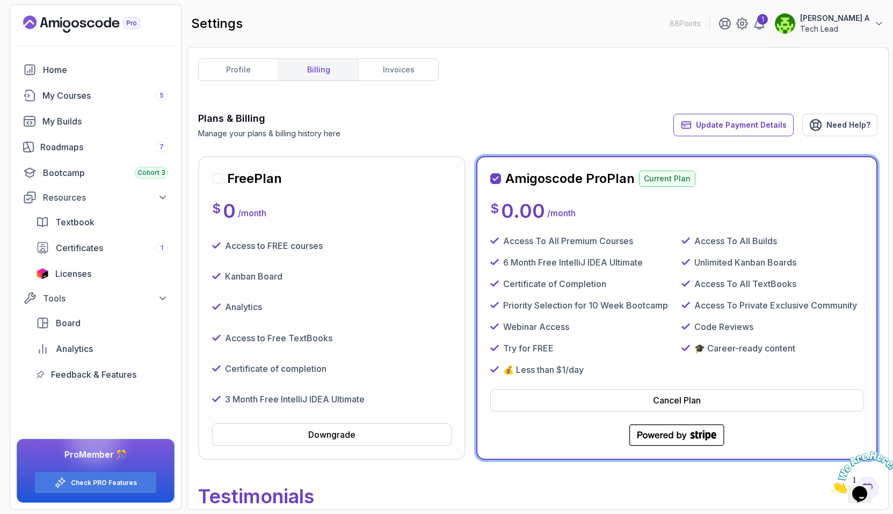
click at [872, 22] on button "Hari Rajan A Tech Lead" at bounding box center [829, 23] width 110 height 21
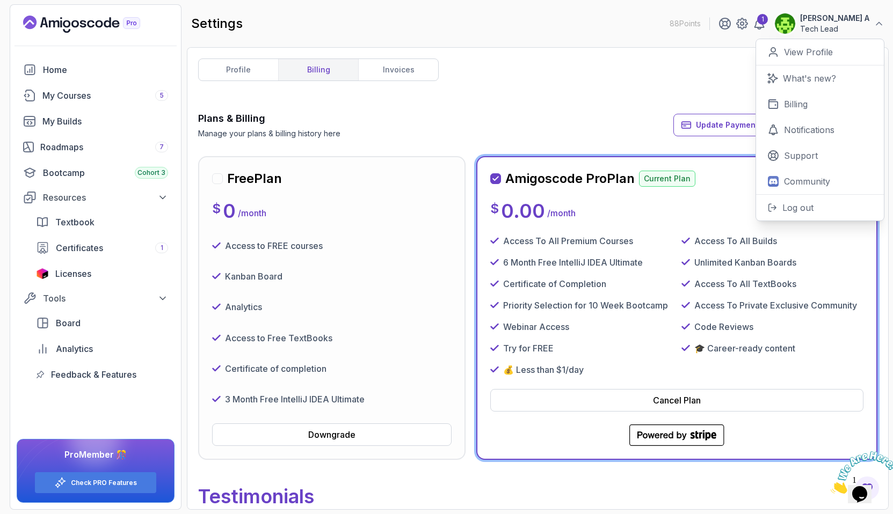
click at [597, 86] on div "profile billing invoices Plans & Billing Manage your plans & billing history he…" at bounding box center [537, 279] width 679 height 440
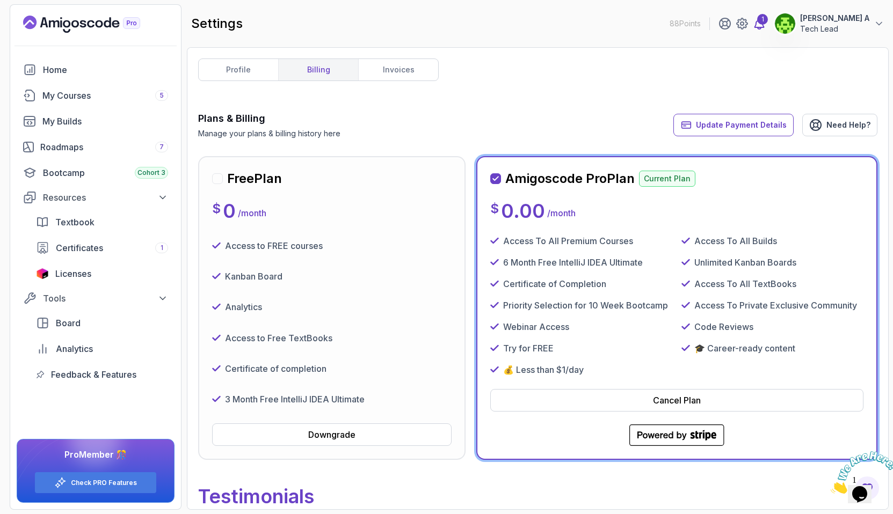
click at [768, 24] on div "1" at bounding box center [762, 19] width 11 height 11
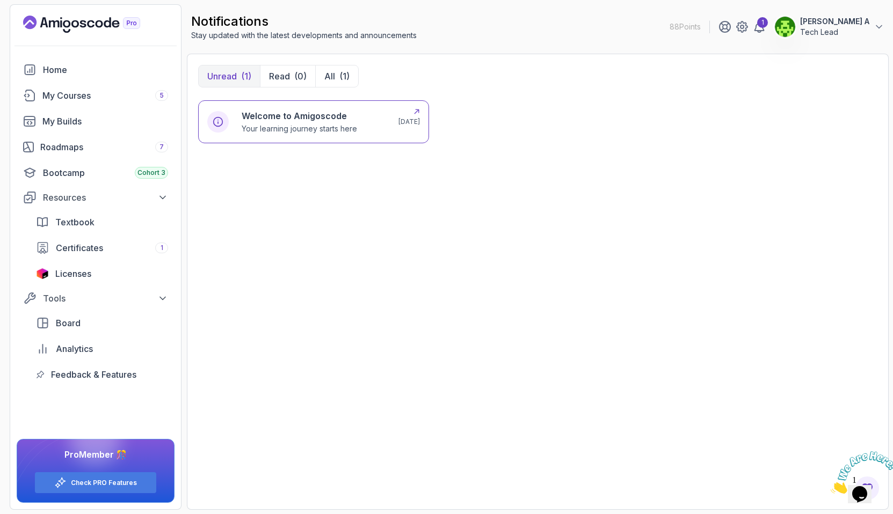
click at [300, 141] on div "Welcome to Amigoscode Your learning journey starts here 2 months ago" at bounding box center [313, 121] width 231 height 43
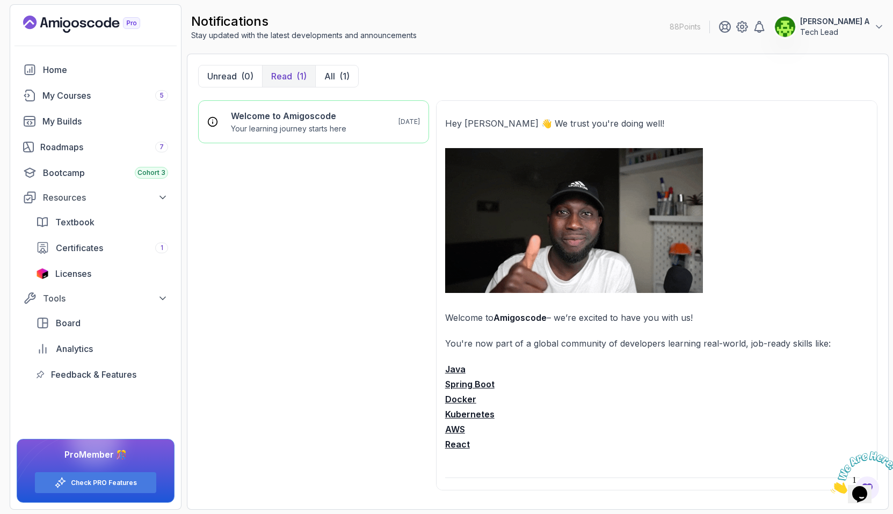
click at [296, 79] on div "(1)" at bounding box center [301, 76] width 10 height 13
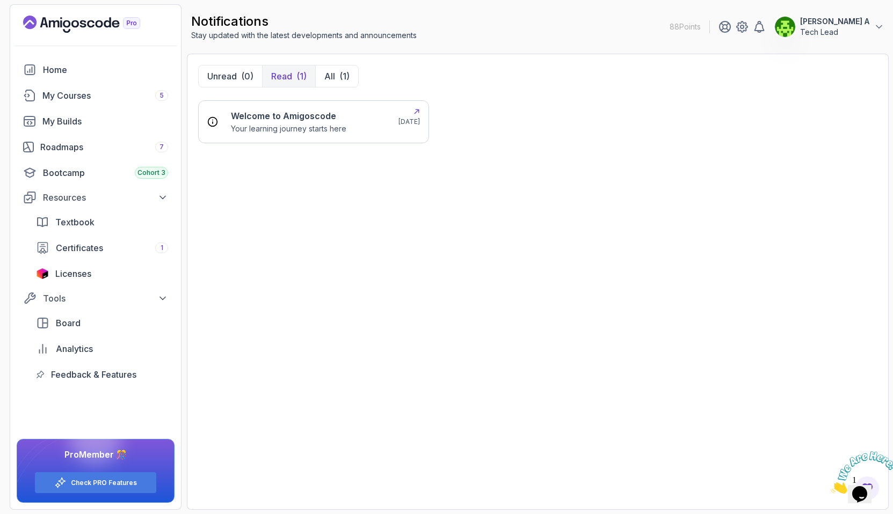
click at [302, 130] on p "Your learning journey starts here" at bounding box center [288, 128] width 115 height 11
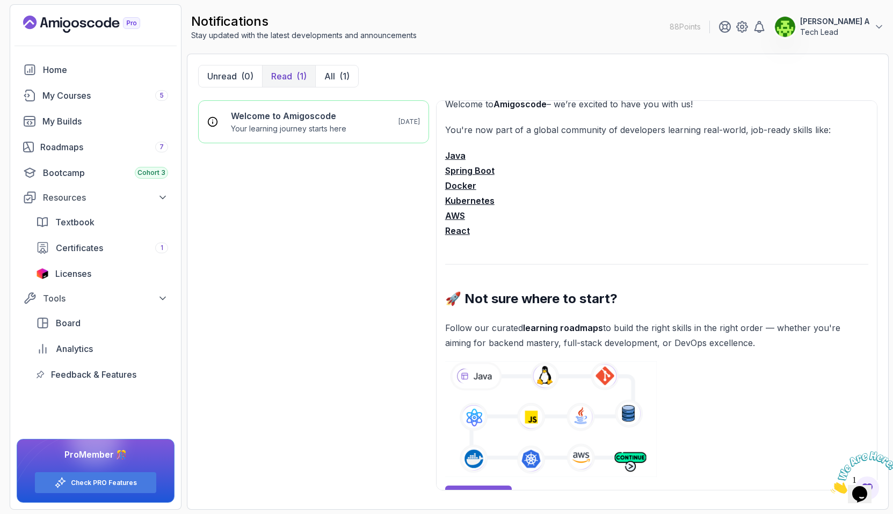
scroll to position [206, 0]
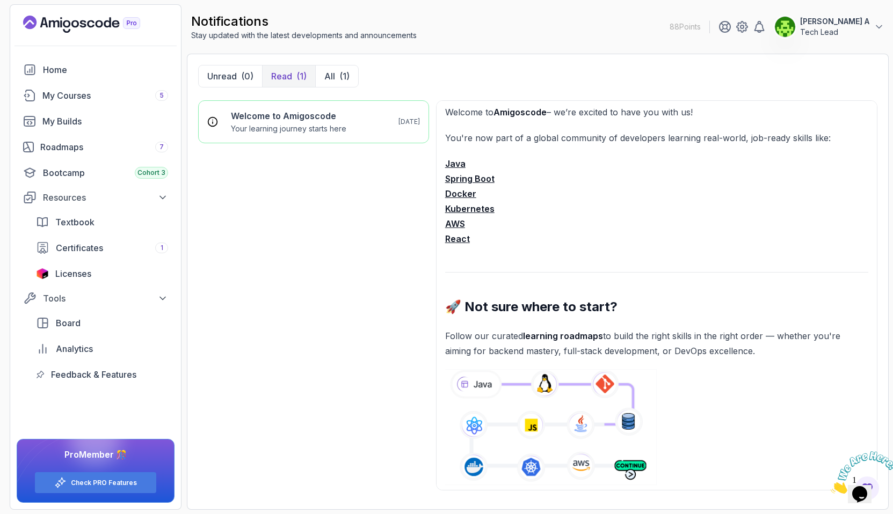
click at [470, 207] on strong "Kubernetes" at bounding box center [469, 208] width 49 height 11
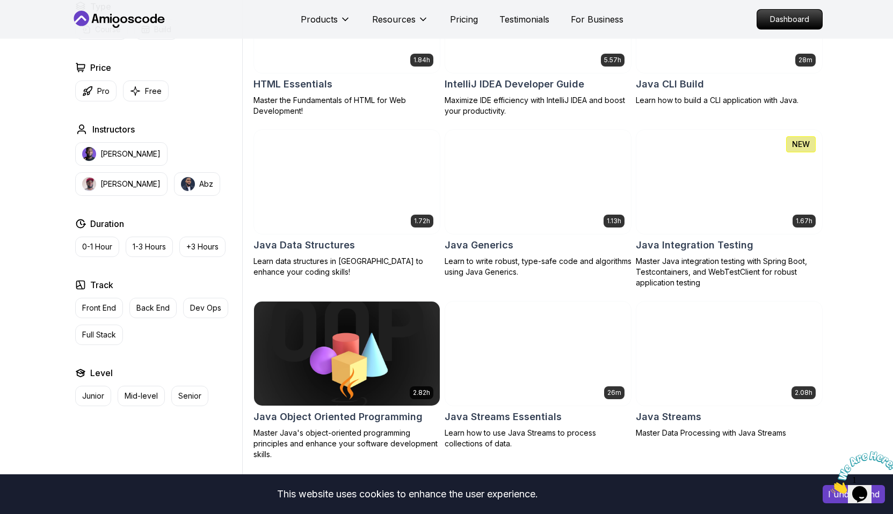
scroll to position [3131, 0]
